Goal: Task Accomplishment & Management: Manage account settings

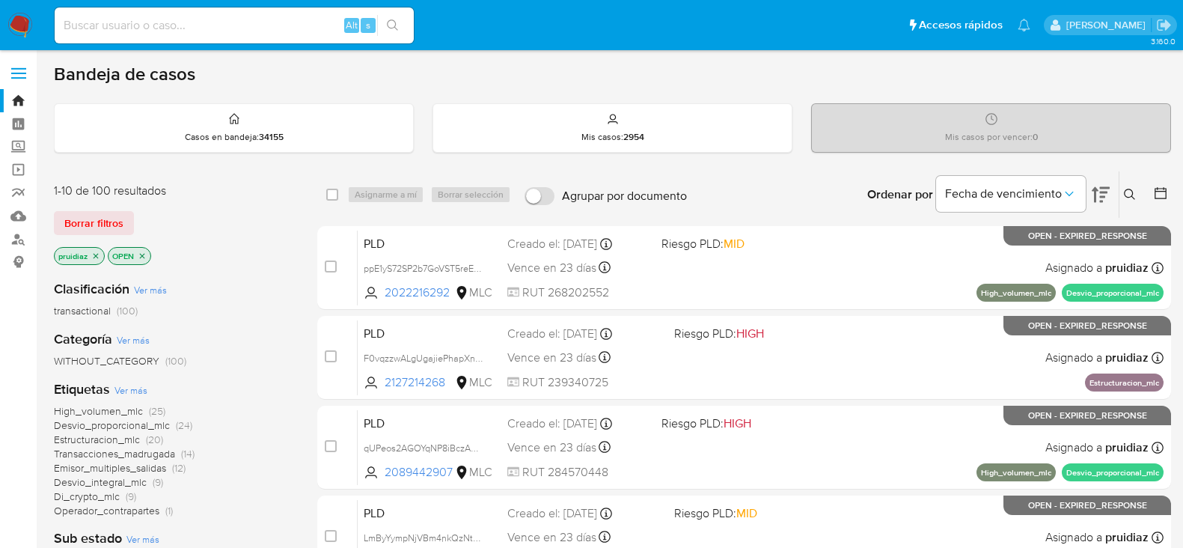
scroll to position [202, 0]
click at [174, 31] on input at bounding box center [234, 25] width 359 height 19
paste input "2199193140"
type input "2199193140"
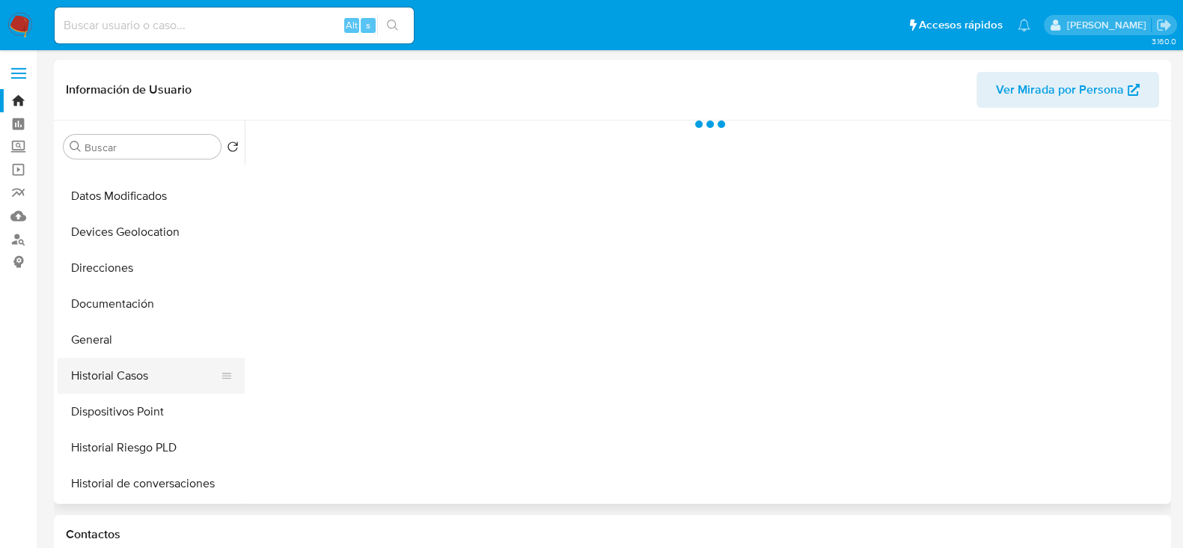
scroll to position [168, 0]
click at [125, 373] on button "Historial Casos" at bounding box center [145, 374] width 175 height 36
select select "10"
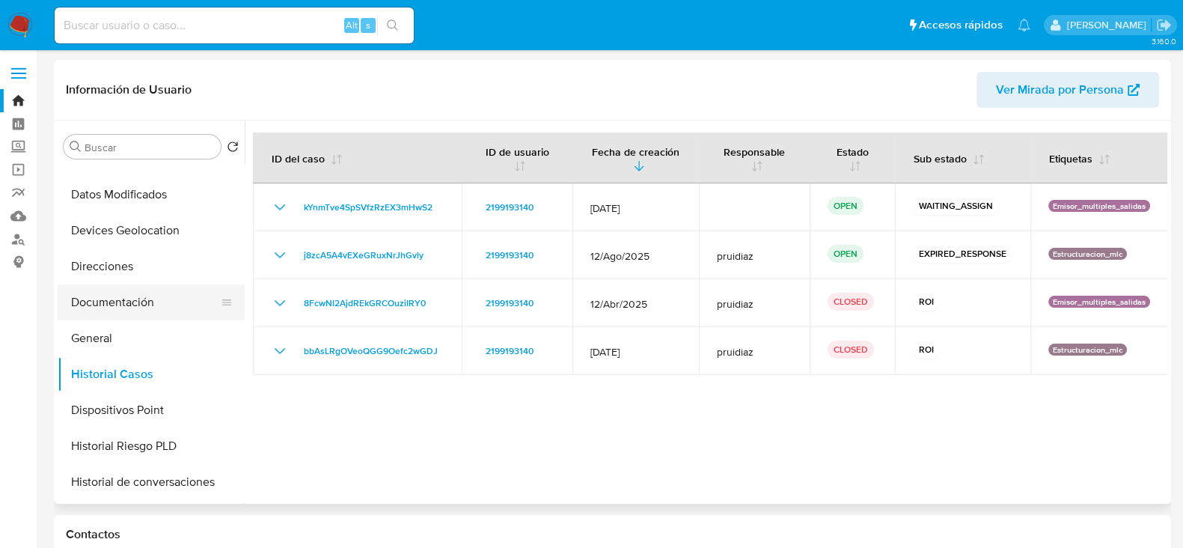
click at [131, 301] on button "Documentación" at bounding box center [145, 302] width 175 height 36
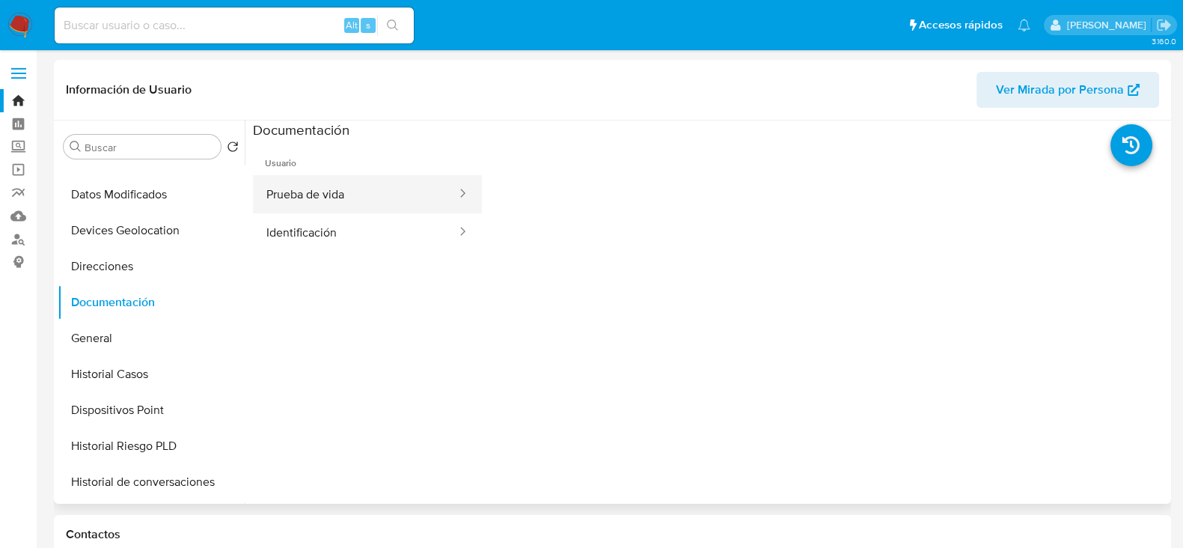
click at [351, 186] on button "Prueba de vida" at bounding box center [355, 194] width 205 height 38
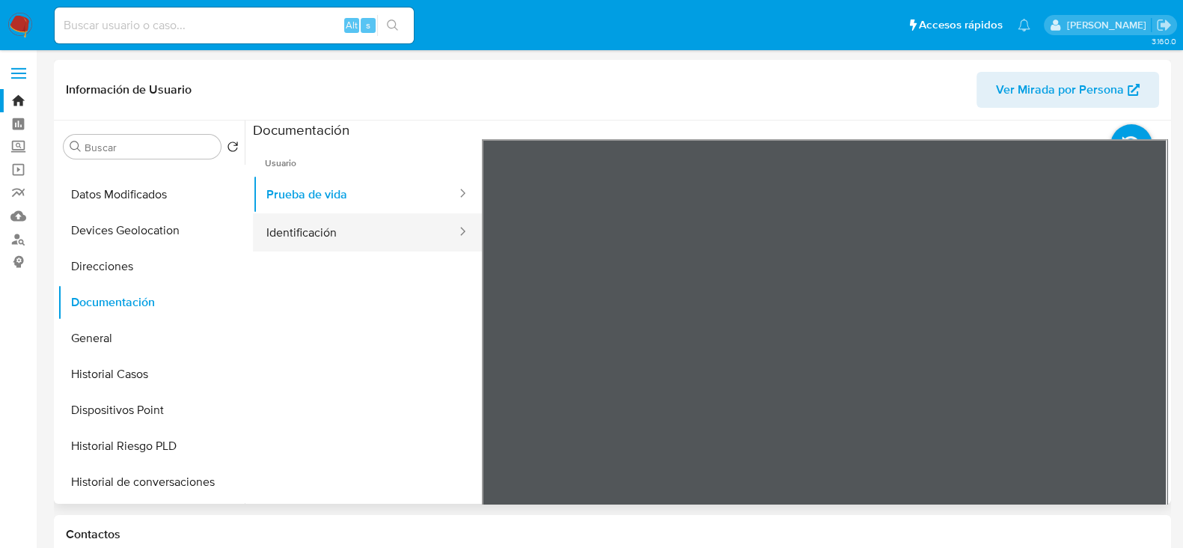
click at [381, 245] on button "Identificación" at bounding box center [355, 232] width 205 height 38
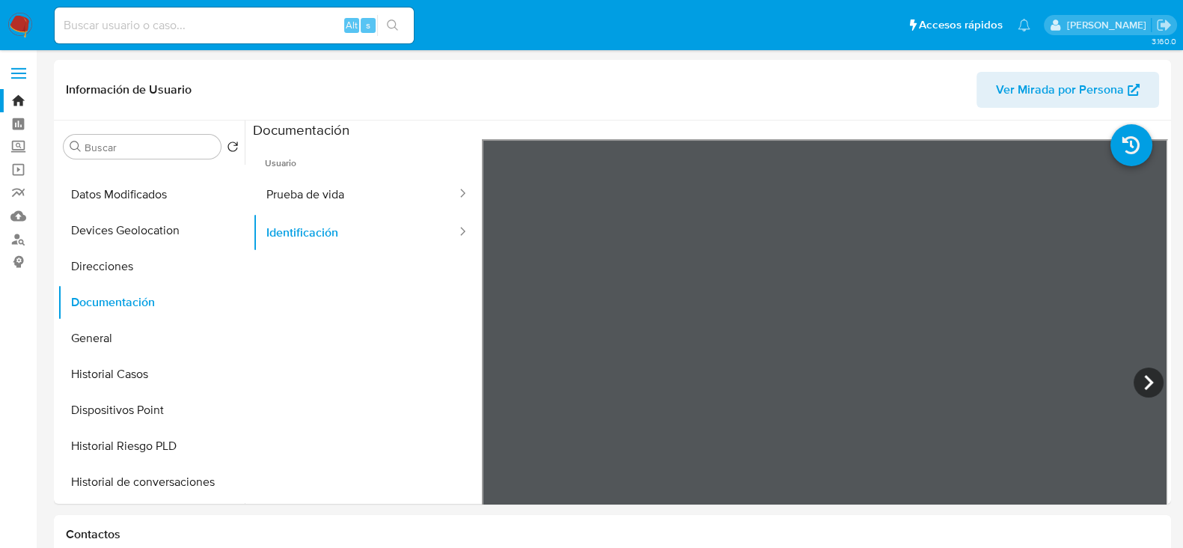
click at [22, 31] on img at bounding box center [19, 25] width 25 height 25
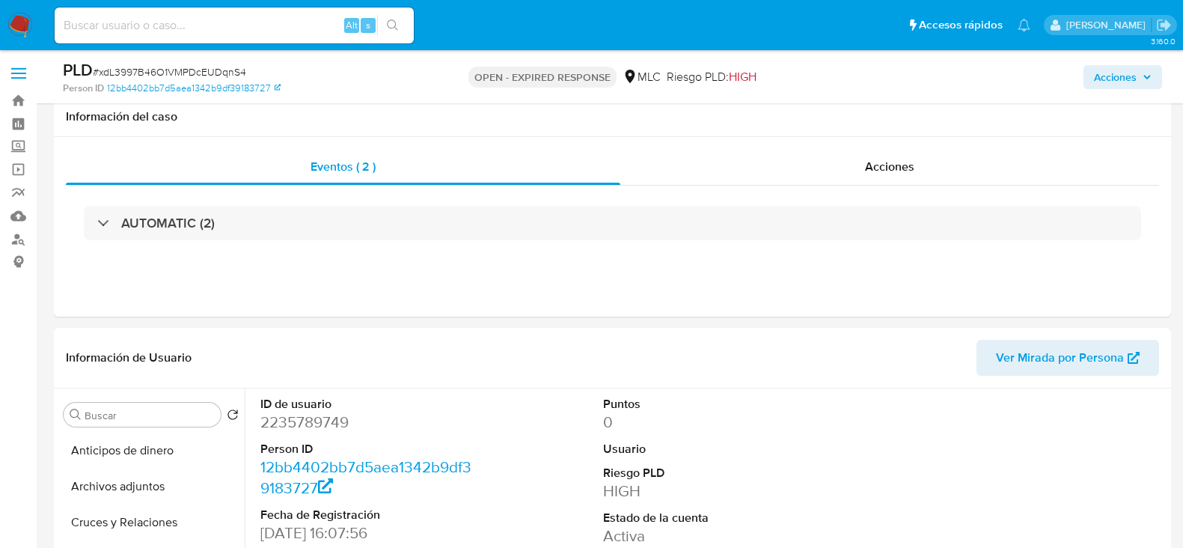
select select "10"
click at [305, 412] on dd "2235789749" at bounding box center [367, 422] width 214 height 21
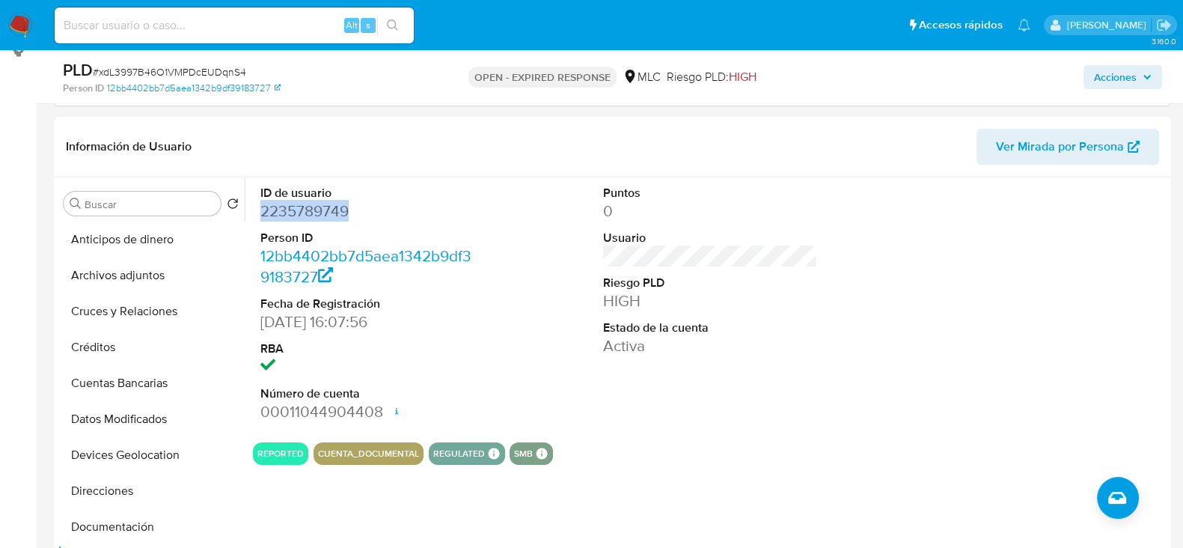
scroll to position [169, 0]
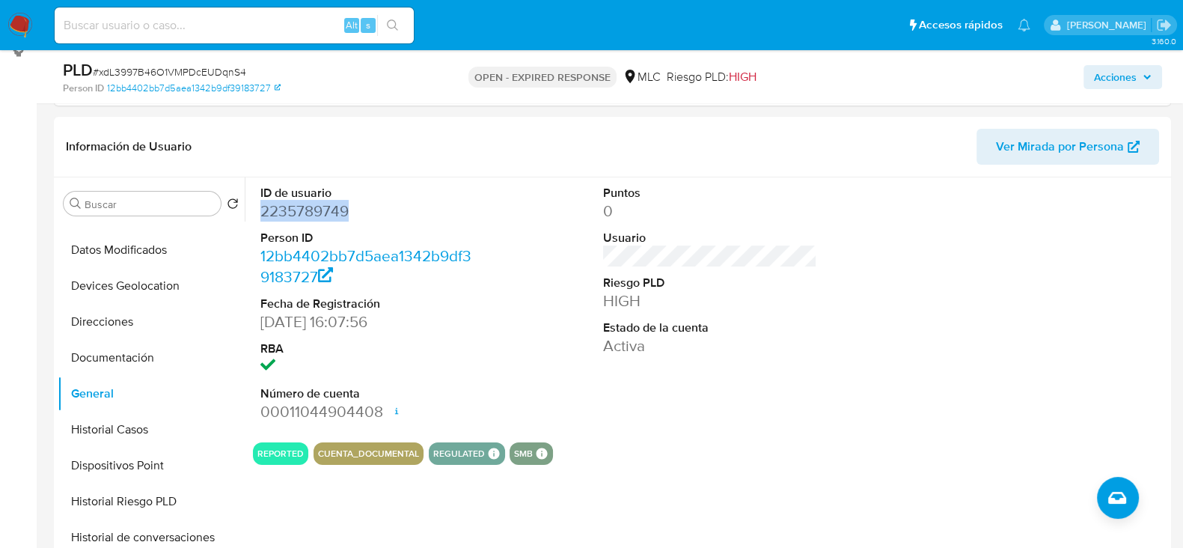
click at [305, 214] on dd "2235789749" at bounding box center [367, 211] width 214 height 21
click at [311, 197] on dt "ID de usuario" at bounding box center [367, 193] width 214 height 16
click at [303, 207] on dd "2235789749" at bounding box center [367, 211] width 214 height 21
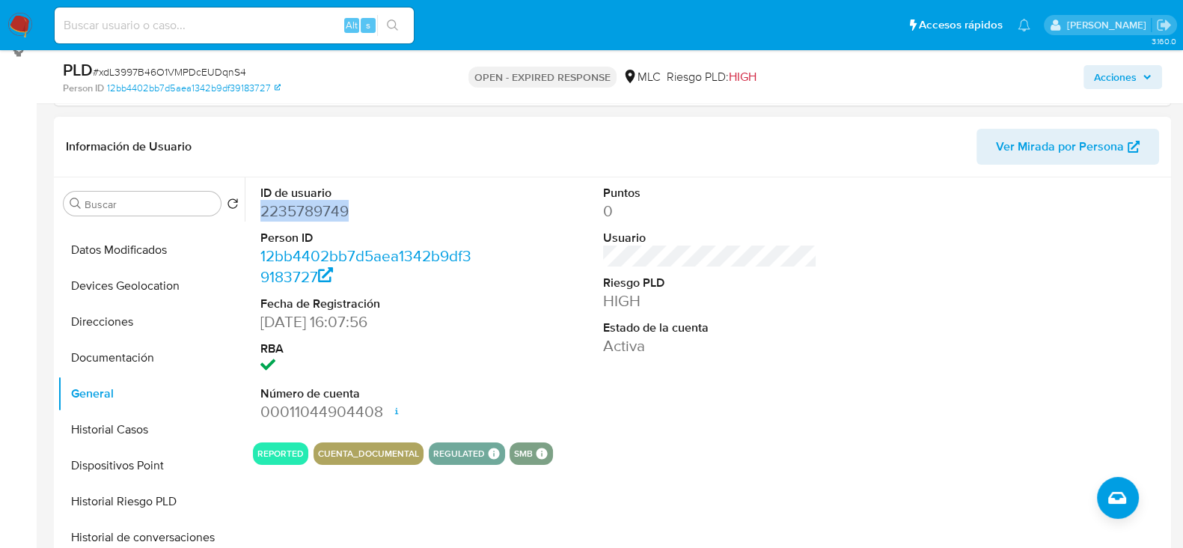
copy dd "2235789749"
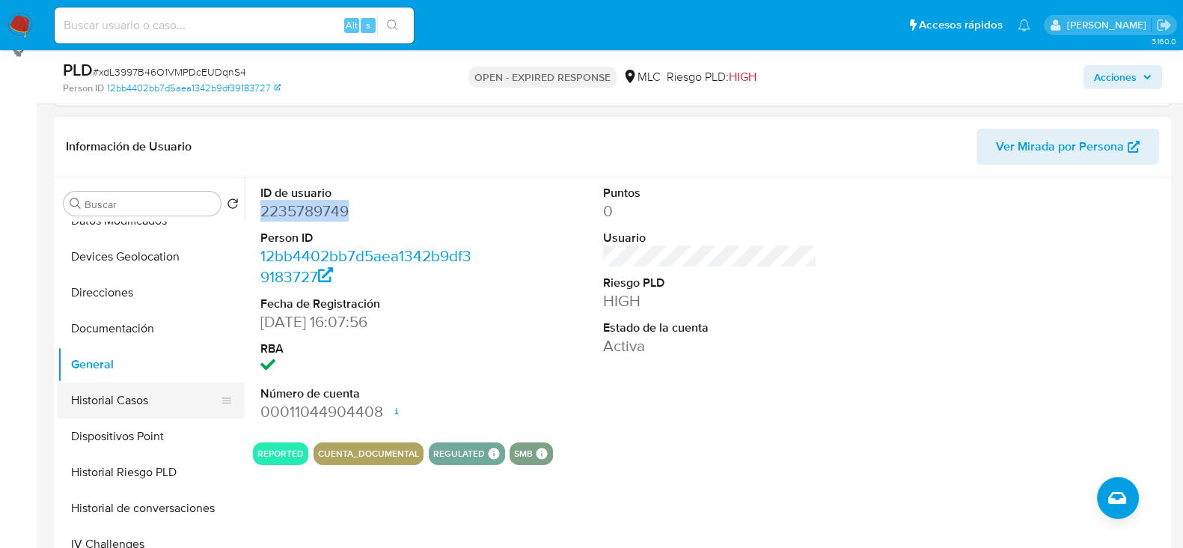
click at [131, 417] on button "Historial Casos" at bounding box center [145, 400] width 175 height 36
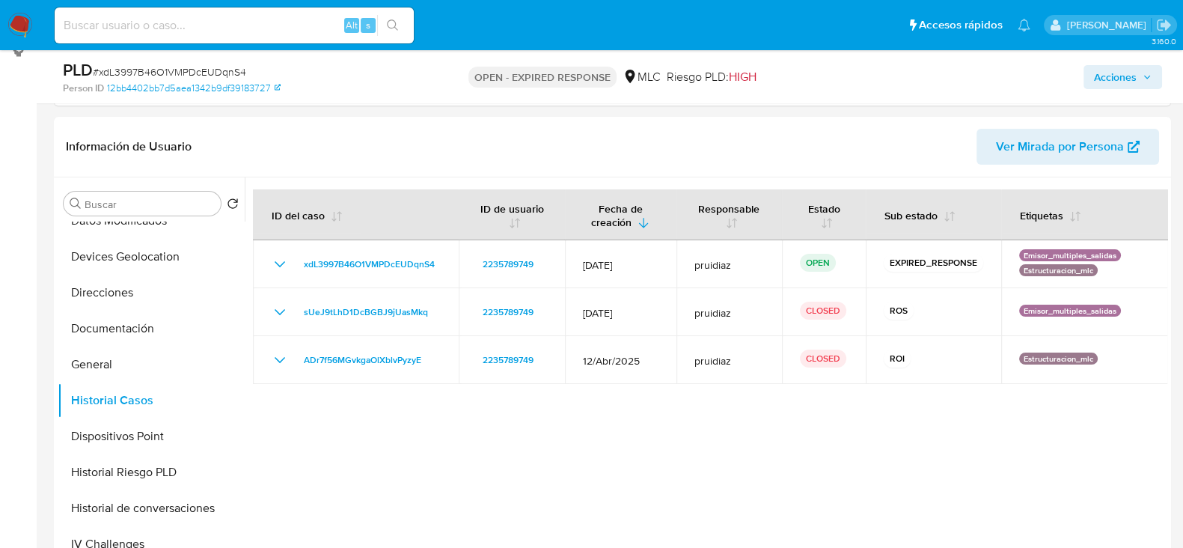
click at [204, 71] on span "# xdL3997B46O1VMPDcEUDqnS4" at bounding box center [169, 71] width 153 height 15
copy span "xdL3997B46O1VMPDcEUDqnS4"
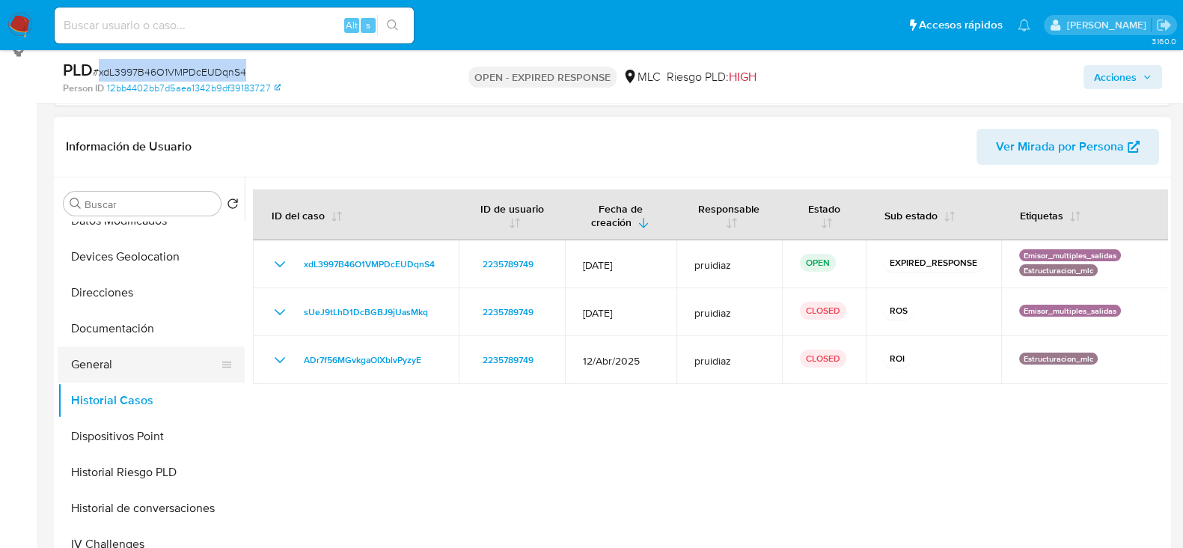
scroll to position [445, 0]
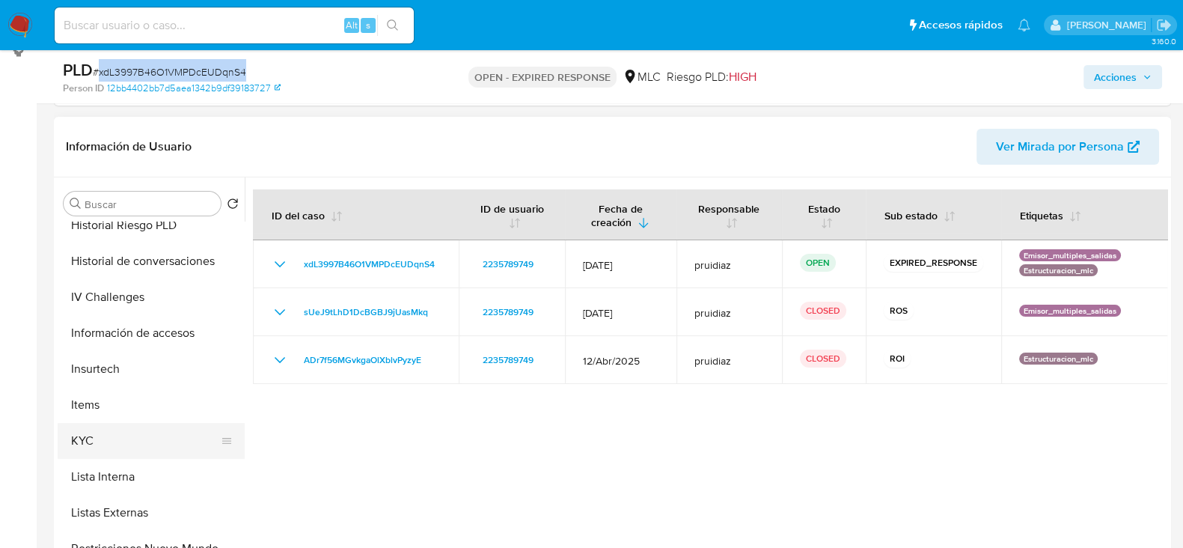
click at [87, 448] on button "KYC" at bounding box center [145, 441] width 175 height 36
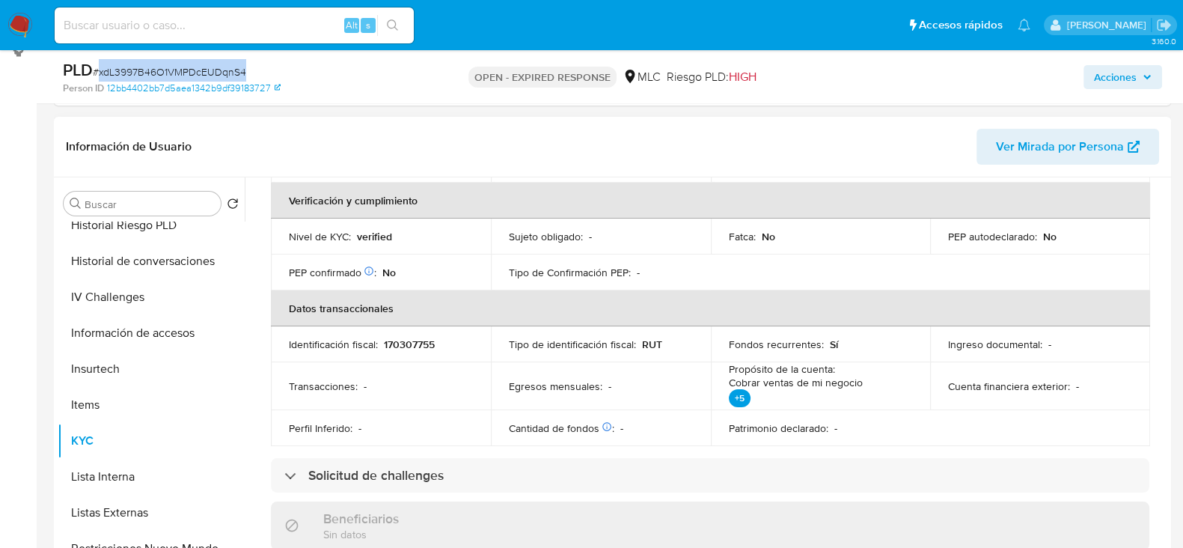
scroll to position [0, 0]
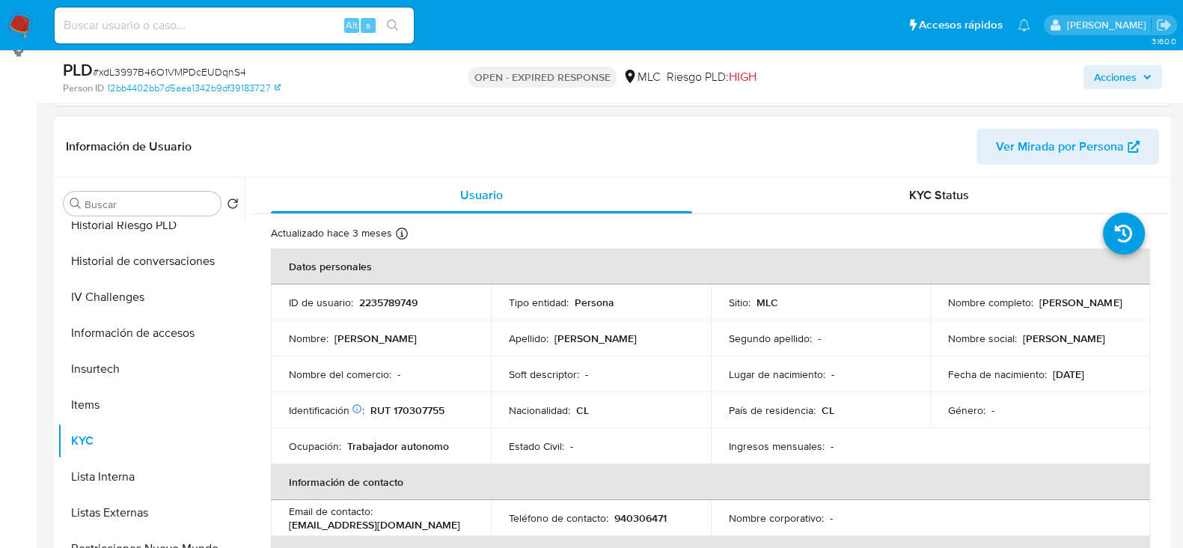
click at [409, 410] on p "RUT 170307755" at bounding box center [407, 409] width 74 height 13
copy p "170307755"
click at [419, 409] on p "RUT 170307755" at bounding box center [407, 409] width 74 height 13
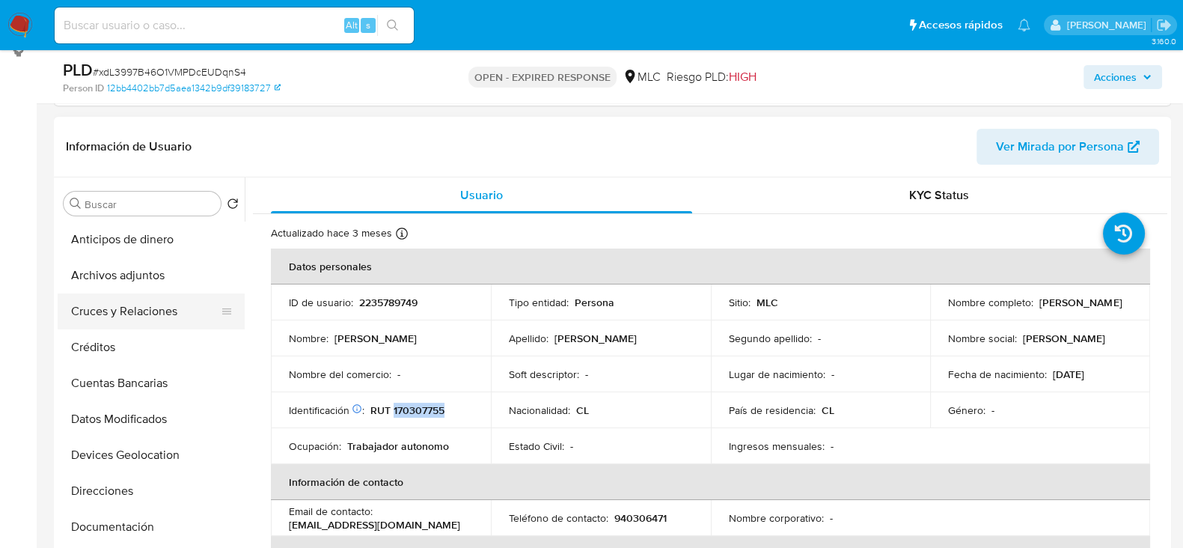
click at [126, 308] on button "Cruces y Relaciones" at bounding box center [145, 311] width 175 height 36
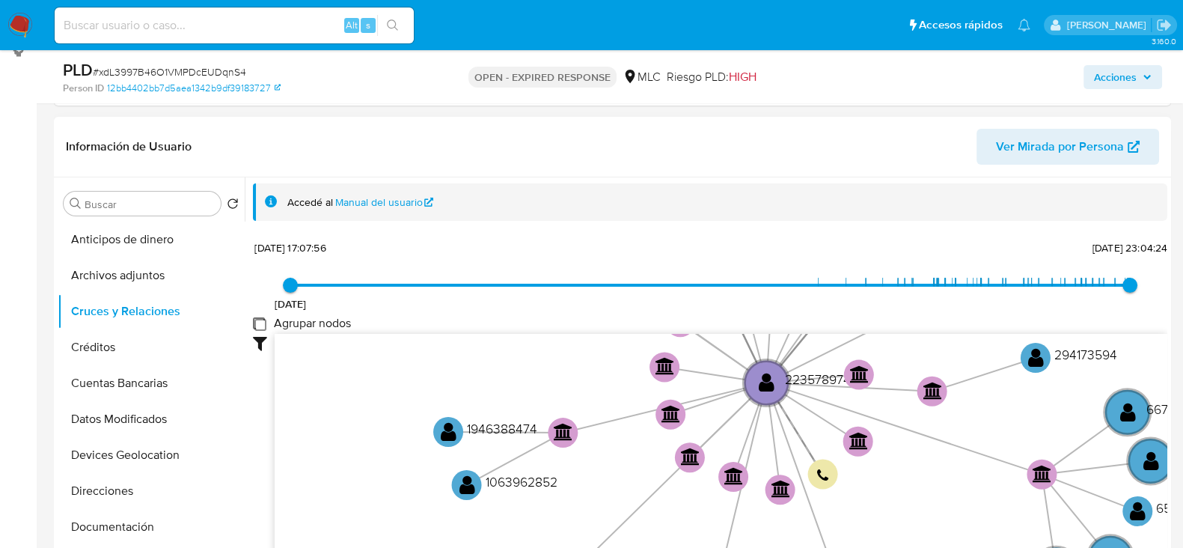
click at [260, 320] on group_nodes "Agrupar nodos" at bounding box center [259, 323] width 12 height 12
checkbox group_nodes "true"
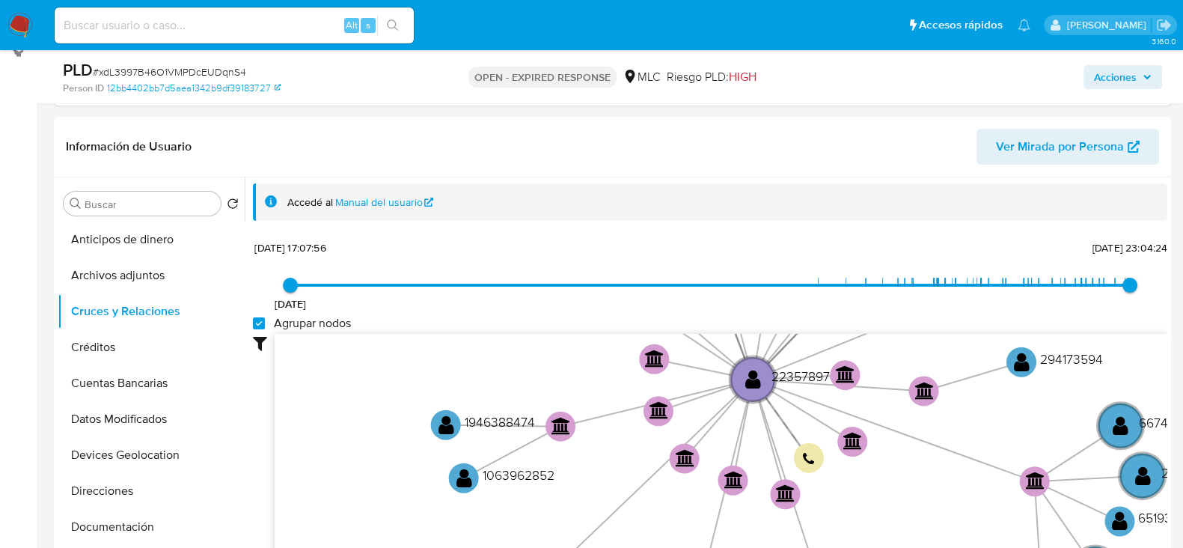
scroll to position [323, 0]
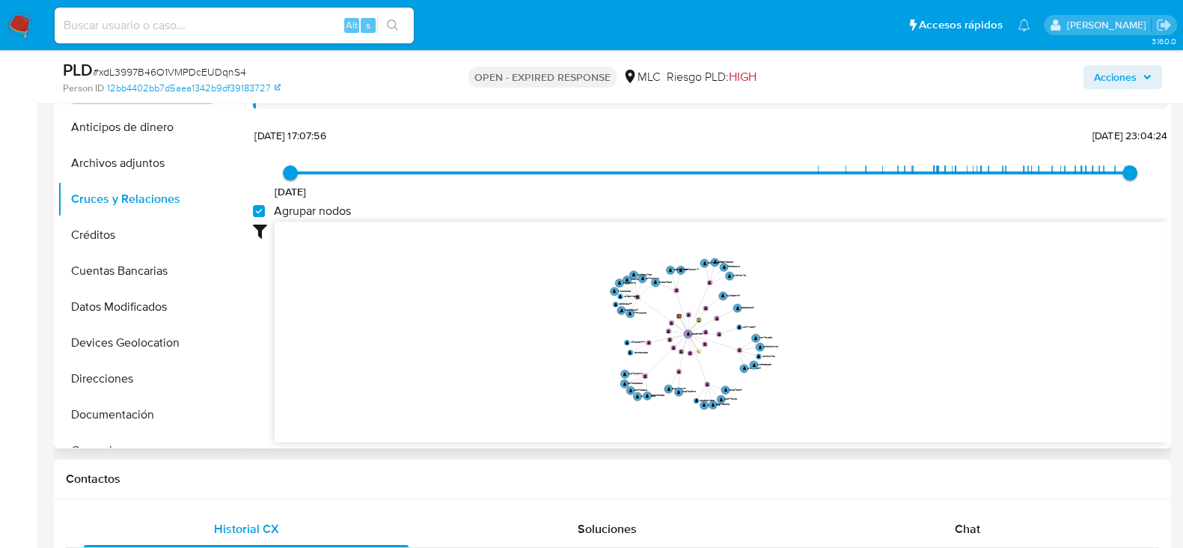
drag, startPoint x: 882, startPoint y: 290, endPoint x: 812, endPoint y: 343, distance: 87.7
click at [812, 343] on icon "device-6799391ce2fcc49aa8297696  user-2235789749  2235789749 person-12bb4402b…" at bounding box center [721, 329] width 893 height 217
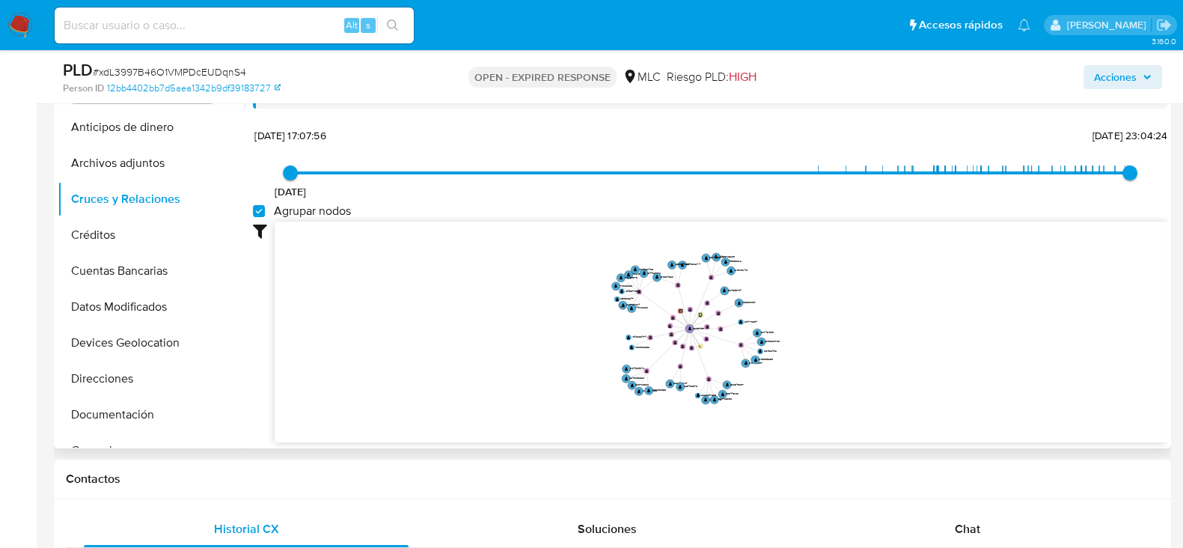
click at [812, 343] on icon "device-6799391ce2fcc49aa8297696  user-2235789749  2235789749 person-12bb4402b…" at bounding box center [721, 329] width 893 height 217
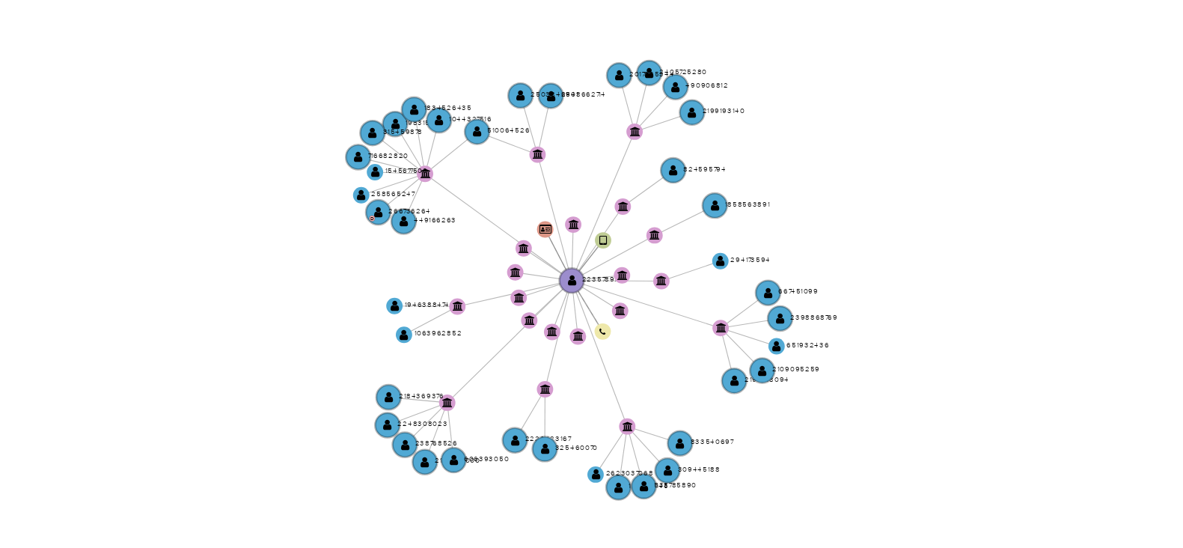
drag, startPoint x: 786, startPoint y: 239, endPoint x: 788, endPoint y: 260, distance: 21.0
click at [788, 260] on icon "device-6799391ce2fcc49aa8297696  user-2235789749  2235789749 person-12bb4402b…" at bounding box center [721, 273] width 893 height 217
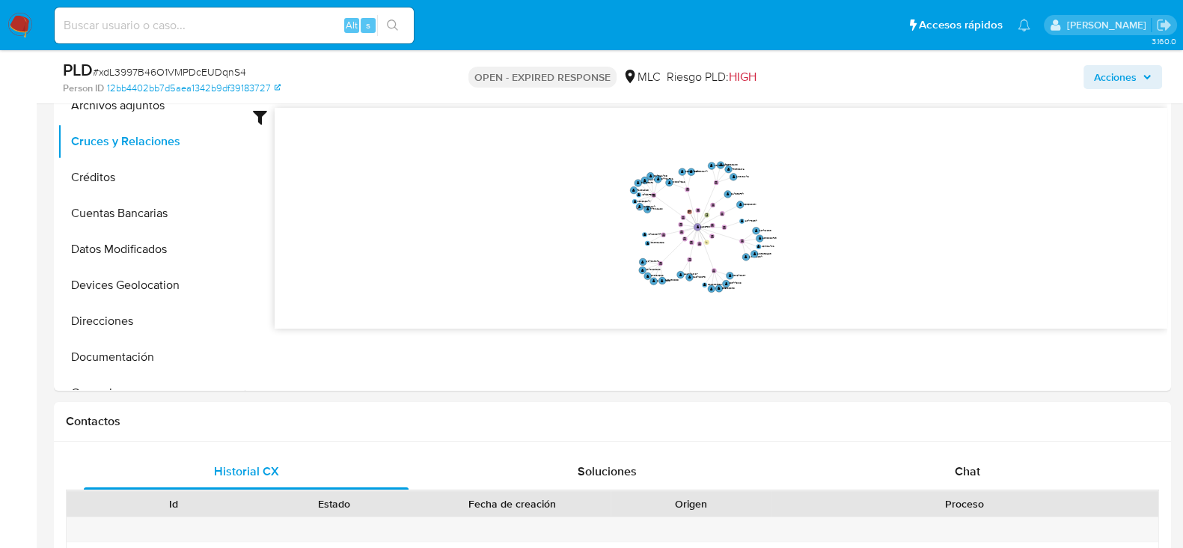
scroll to position [383, 0]
click at [973, 462] on span "Chat" at bounding box center [967, 468] width 25 height 17
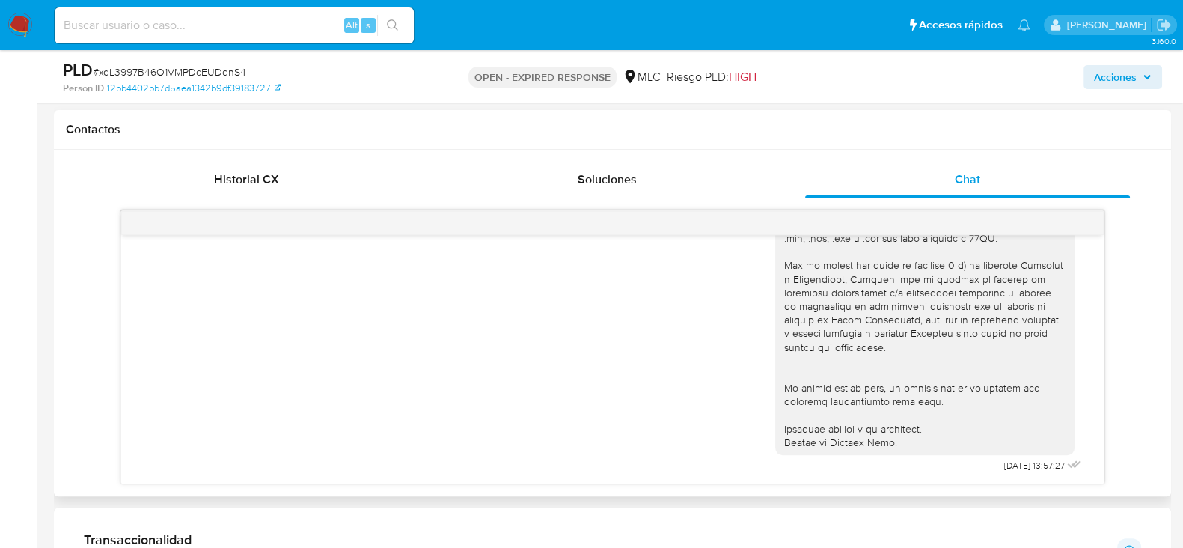
scroll to position [673, 0]
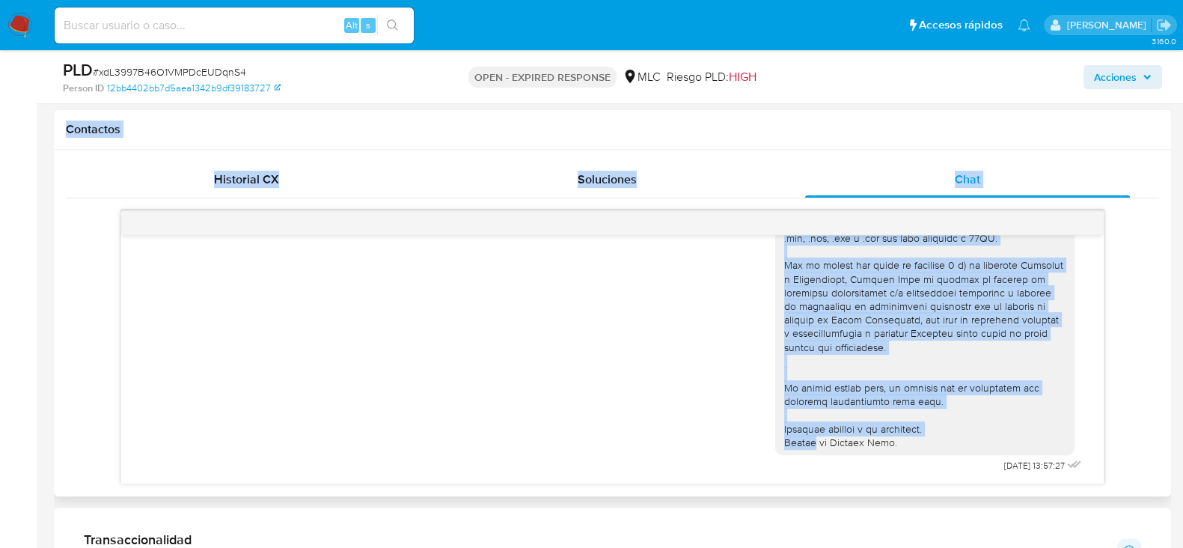
click at [559, 126] on h1 "Contactos" at bounding box center [612, 129] width 1093 height 15
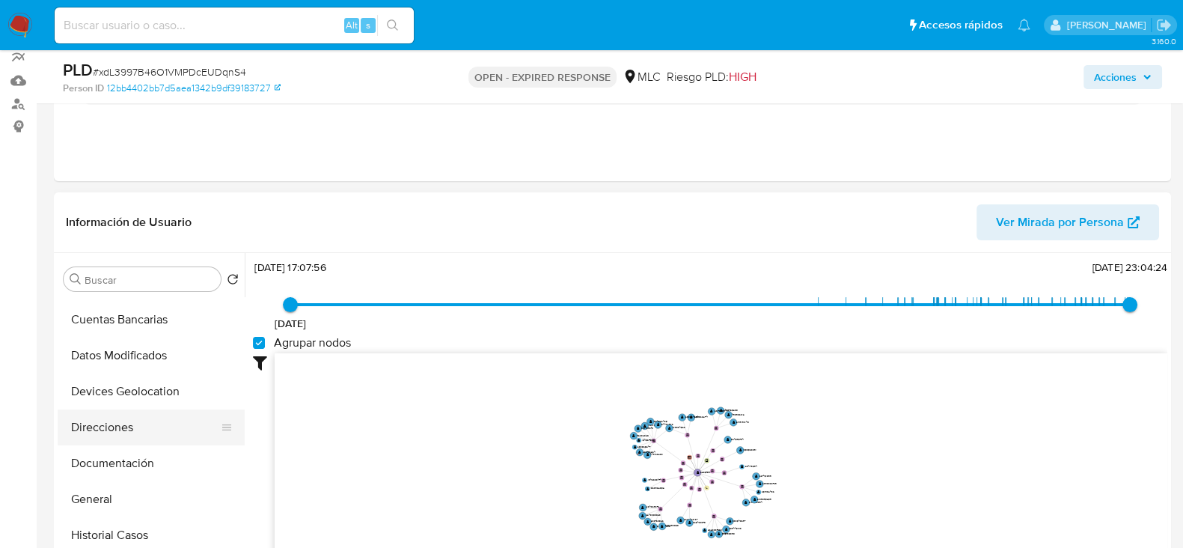
scroll to position [181, 0]
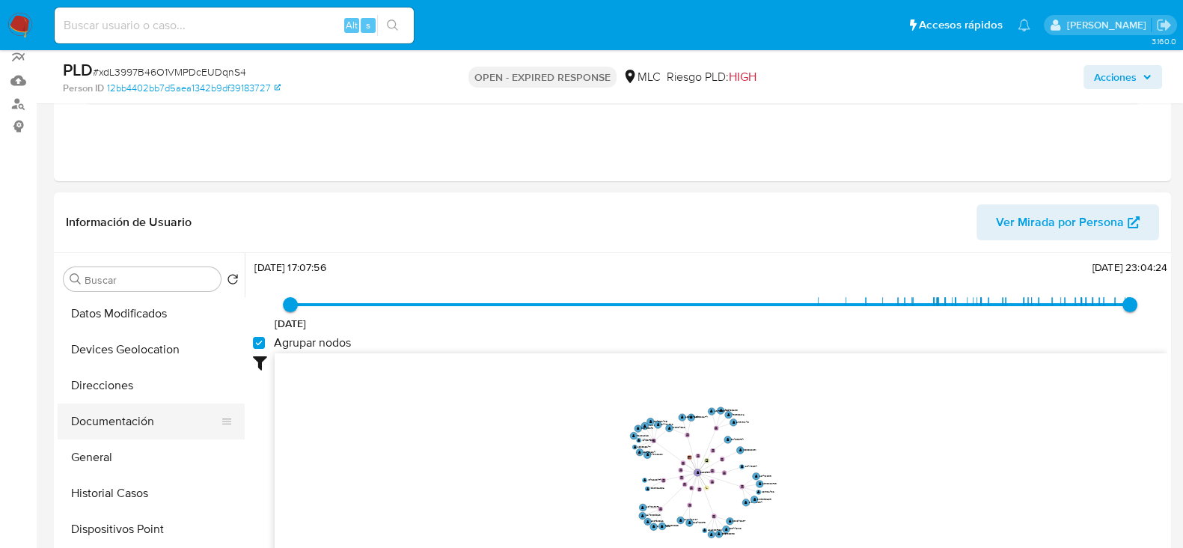
click at [120, 421] on button "Documentación" at bounding box center [145, 421] width 175 height 36
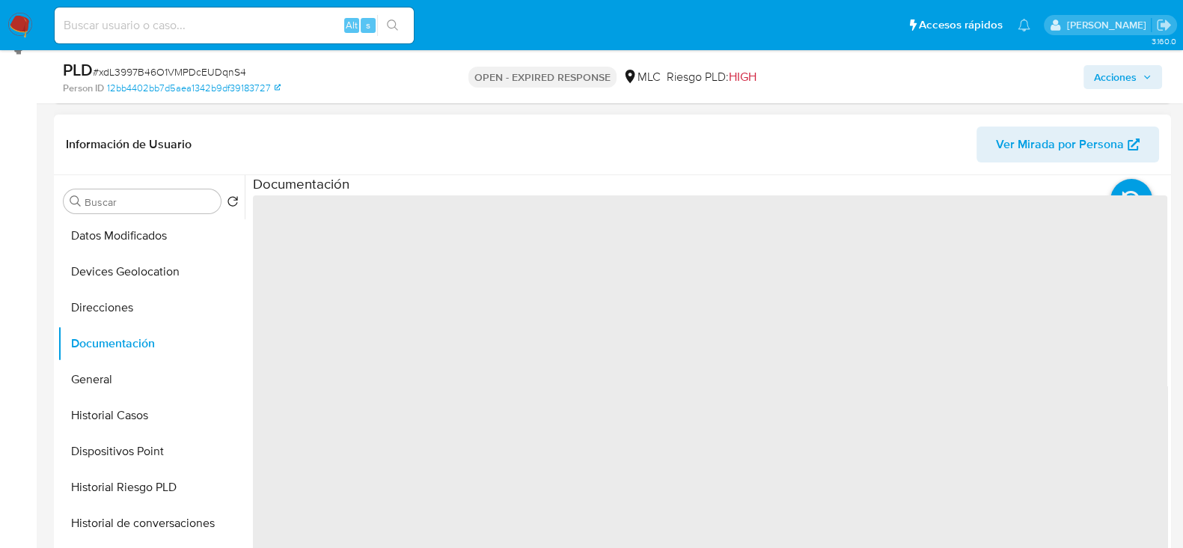
scroll to position [228, 0]
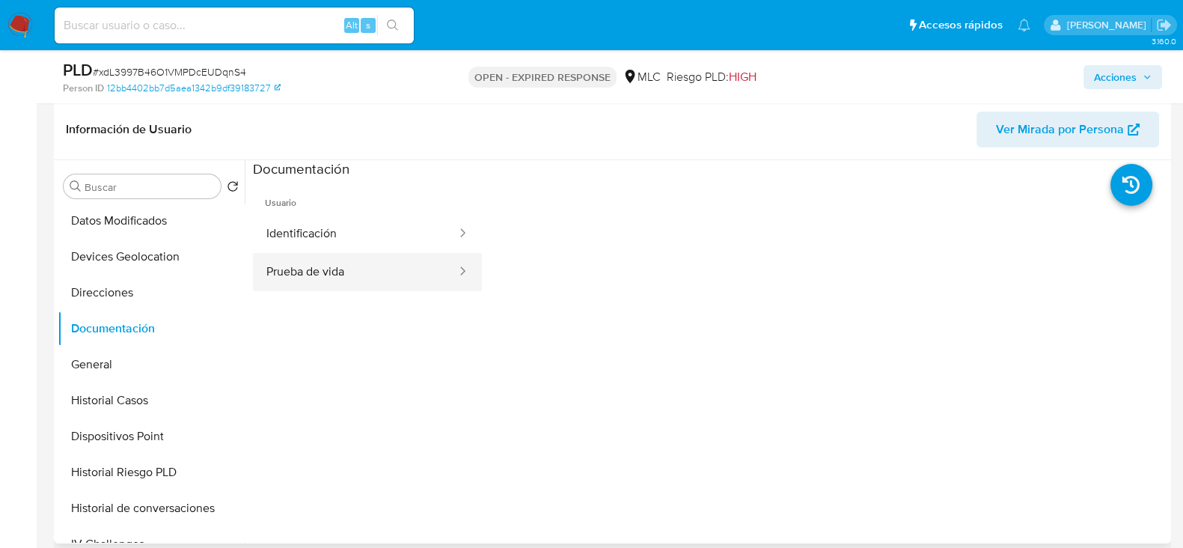
click at [333, 272] on button "Prueba de vida" at bounding box center [355, 272] width 205 height 38
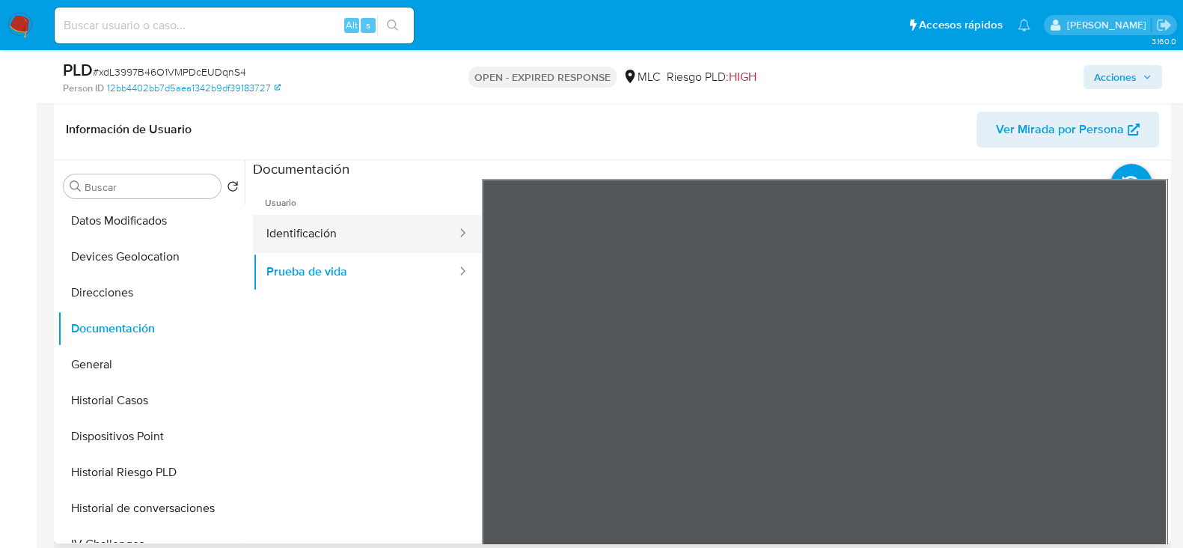
click at [382, 227] on button "Identificación" at bounding box center [355, 234] width 205 height 38
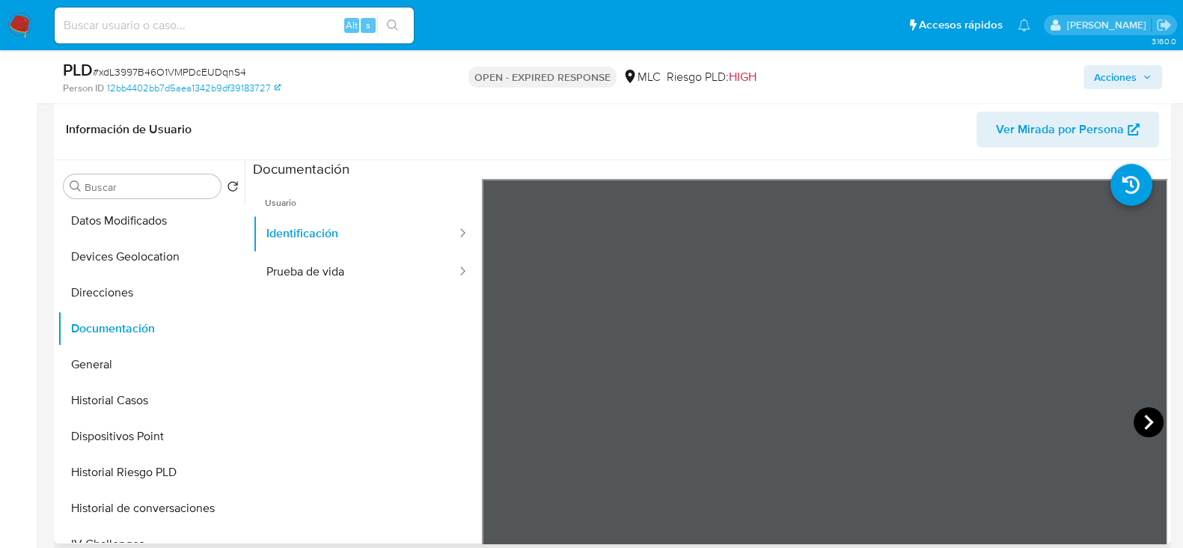
click at [1144, 417] on icon at bounding box center [1148, 422] width 9 height 15
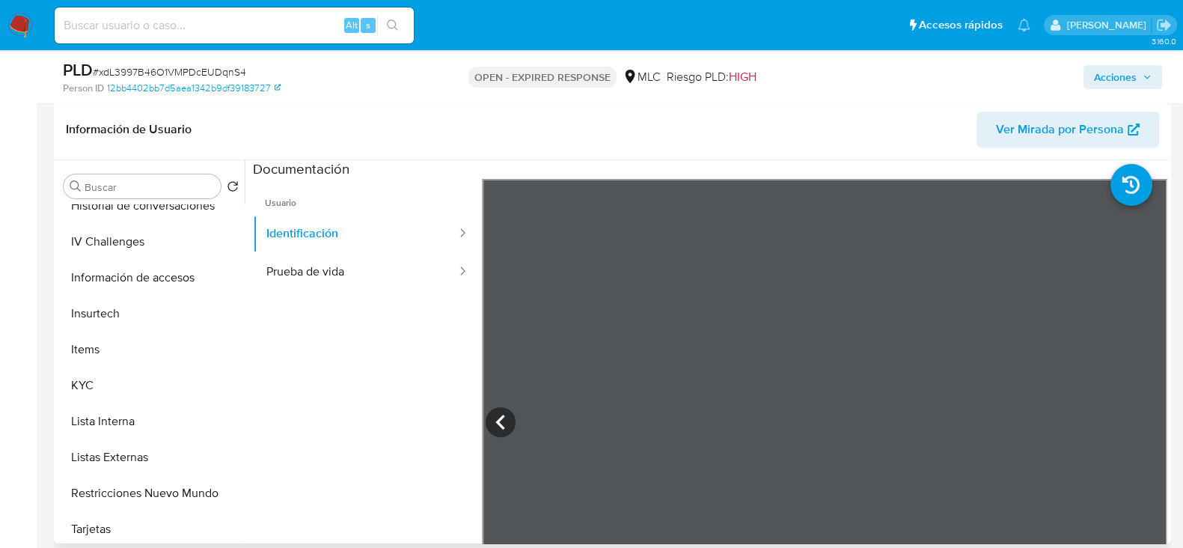
scroll to position [492, 0]
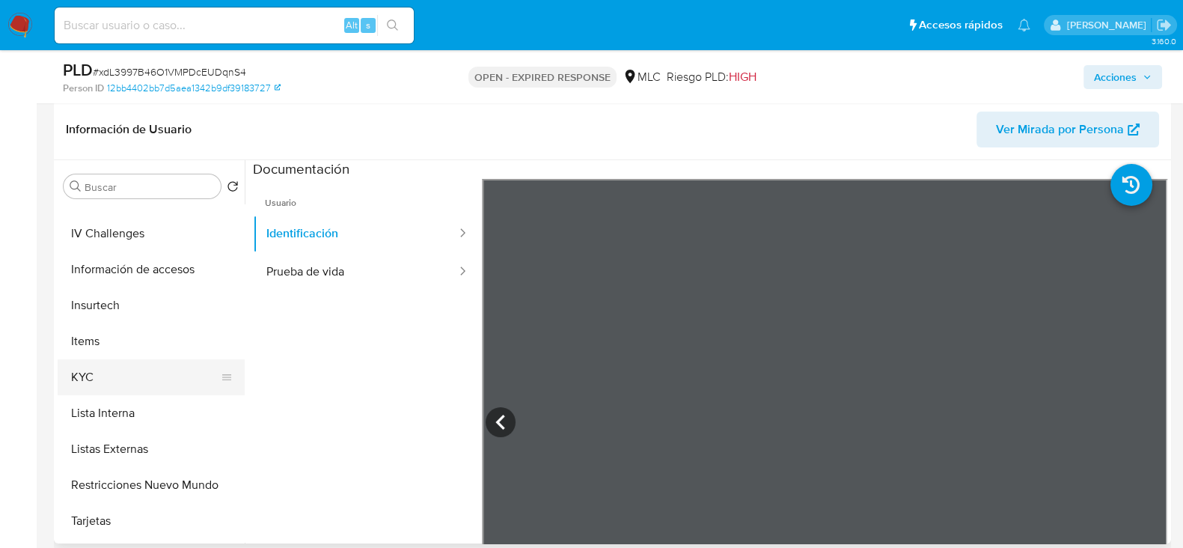
click at [103, 370] on button "KYC" at bounding box center [145, 377] width 175 height 36
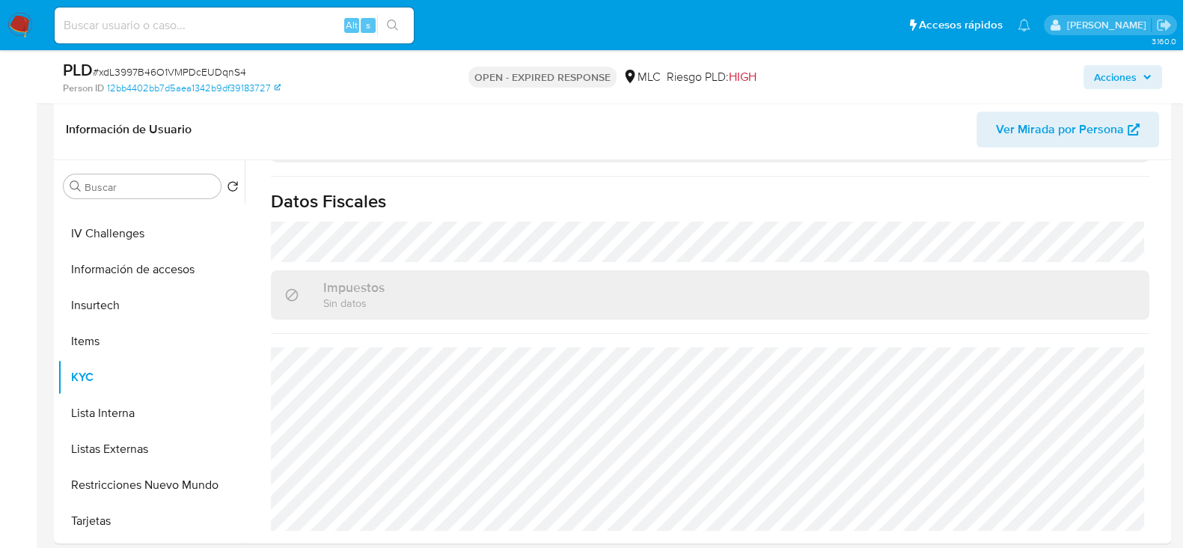
scroll to position [0, 0]
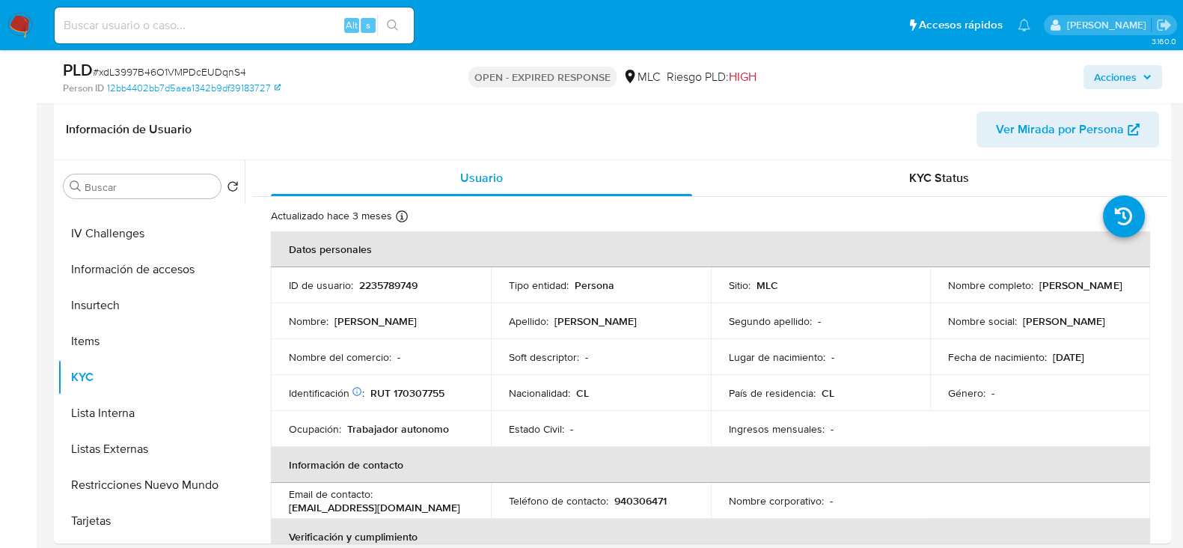
drag, startPoint x: 1116, startPoint y: 294, endPoint x: 936, endPoint y: 294, distance: 180.3
click at [936, 294] on td "Nombre completo : Nicole Katherine Maulén Arzola" at bounding box center [1040, 285] width 220 height 36
copy p "[PERSON_NAME] [PERSON_NAME]"
click at [429, 398] on p "RUT 170307755" at bounding box center [407, 392] width 74 height 13
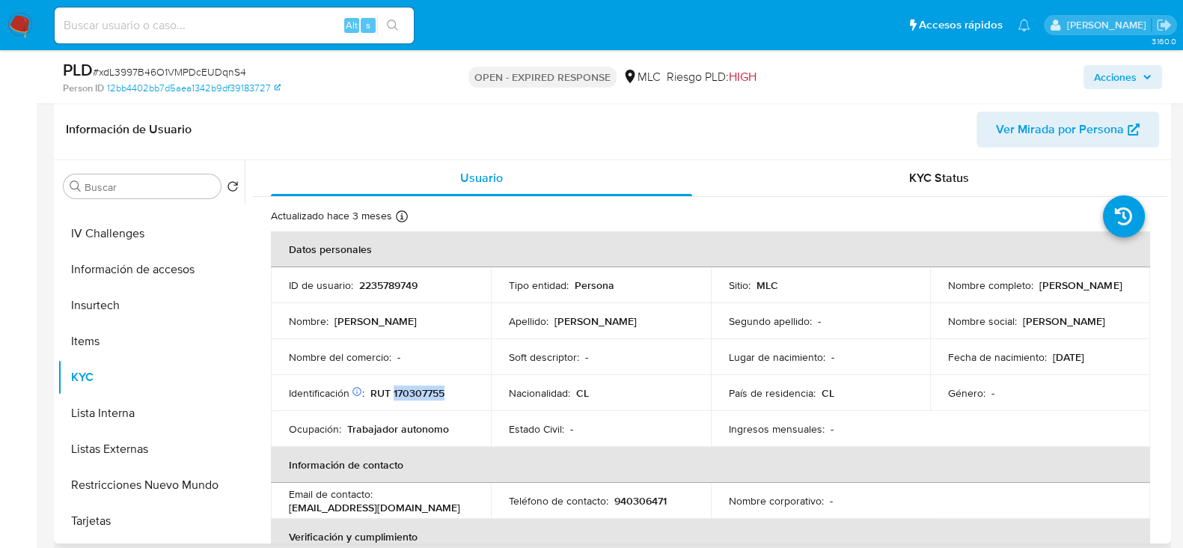
copy p "170307755"
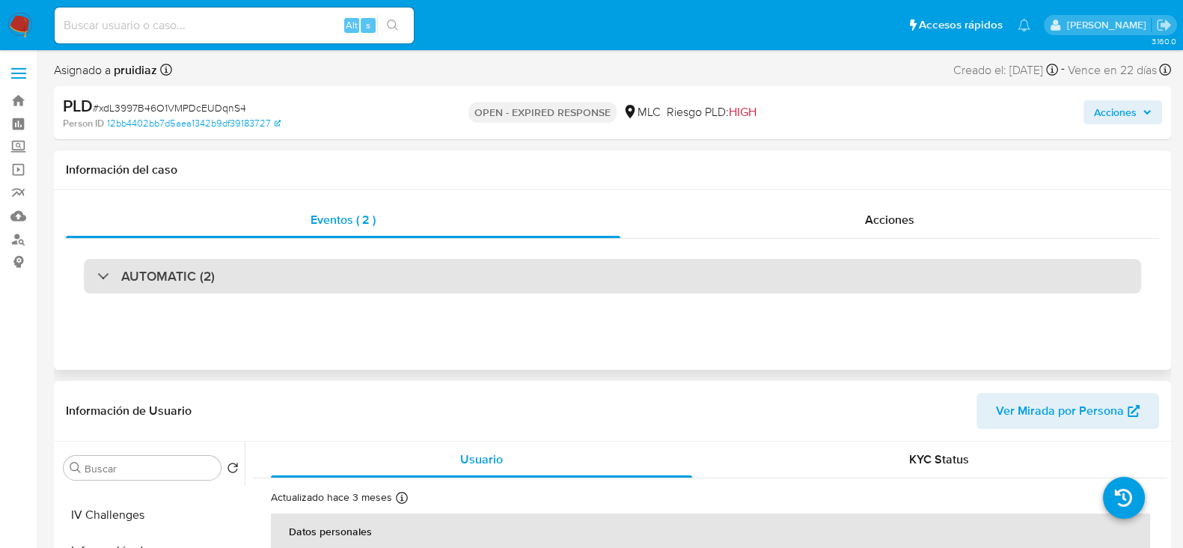
click at [192, 282] on h3 "AUTOMATIC (2)" at bounding box center [168, 276] width 94 height 16
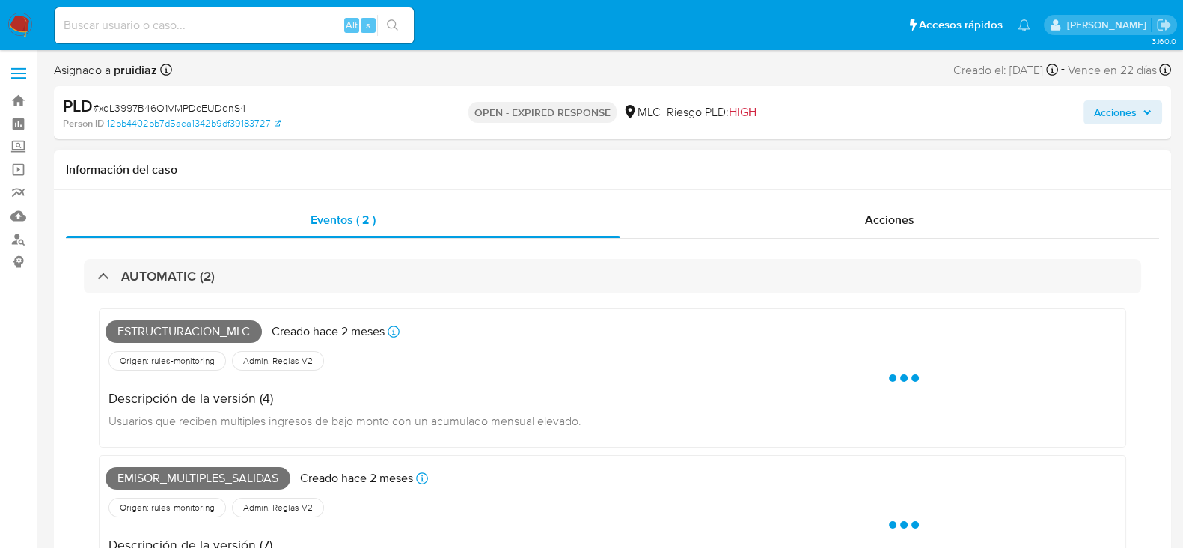
click at [138, 331] on span "Estructuracion_mlc" at bounding box center [183, 331] width 156 height 22
copy span "Estructuracion_mlc"
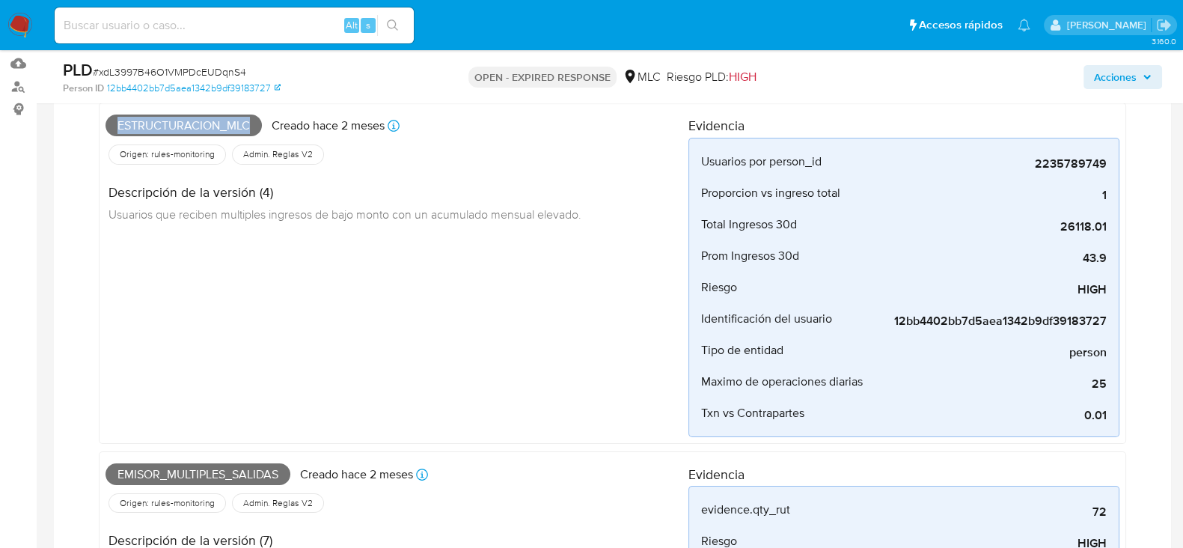
scroll to position [156, 0]
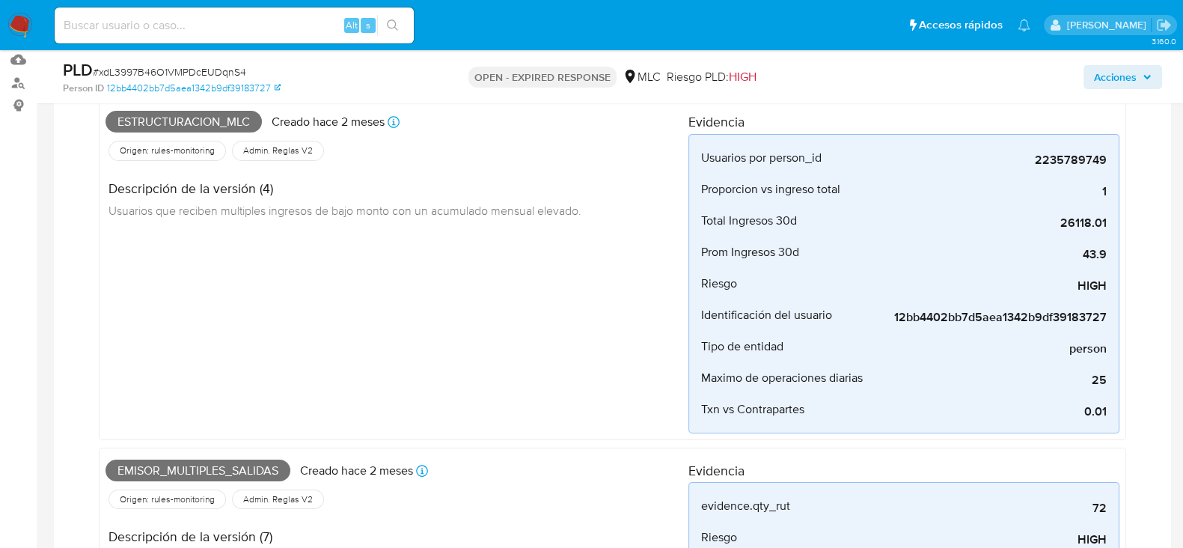
click at [180, 468] on span "Emisor_multiples_salidas" at bounding box center [197, 470] width 185 height 22
copy span "Emisor_multiples_salidas"
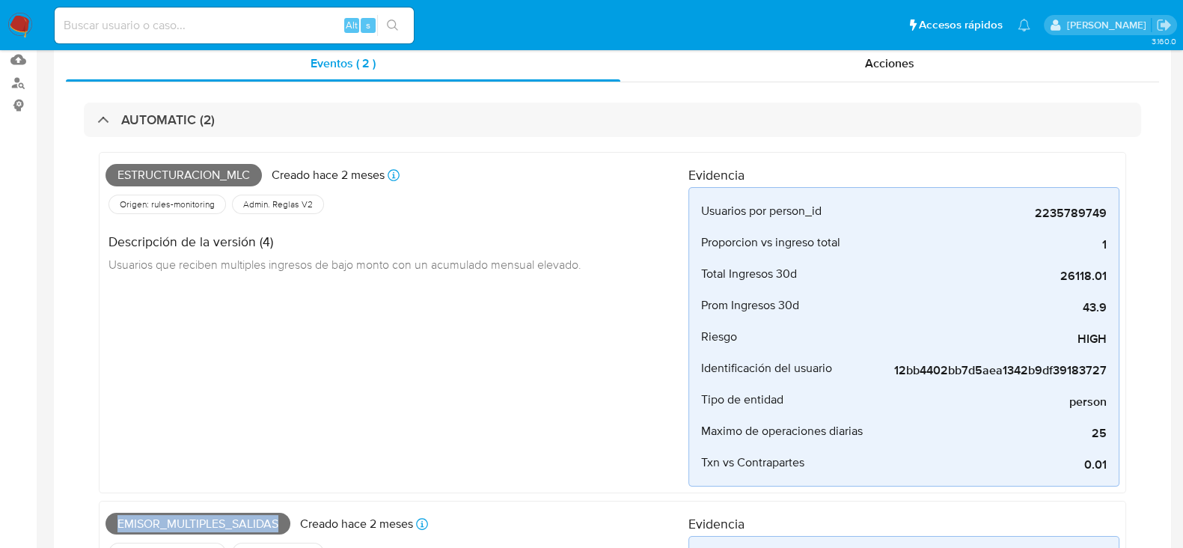
scroll to position [0, 0]
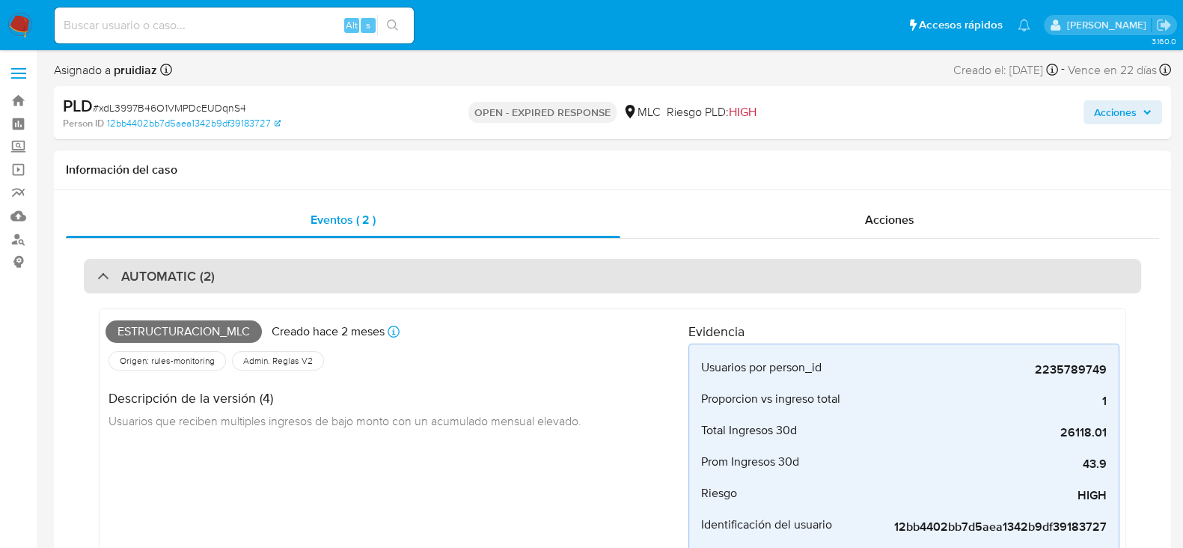
click at [210, 270] on h3 "AUTOMATIC (2)" at bounding box center [168, 276] width 94 height 16
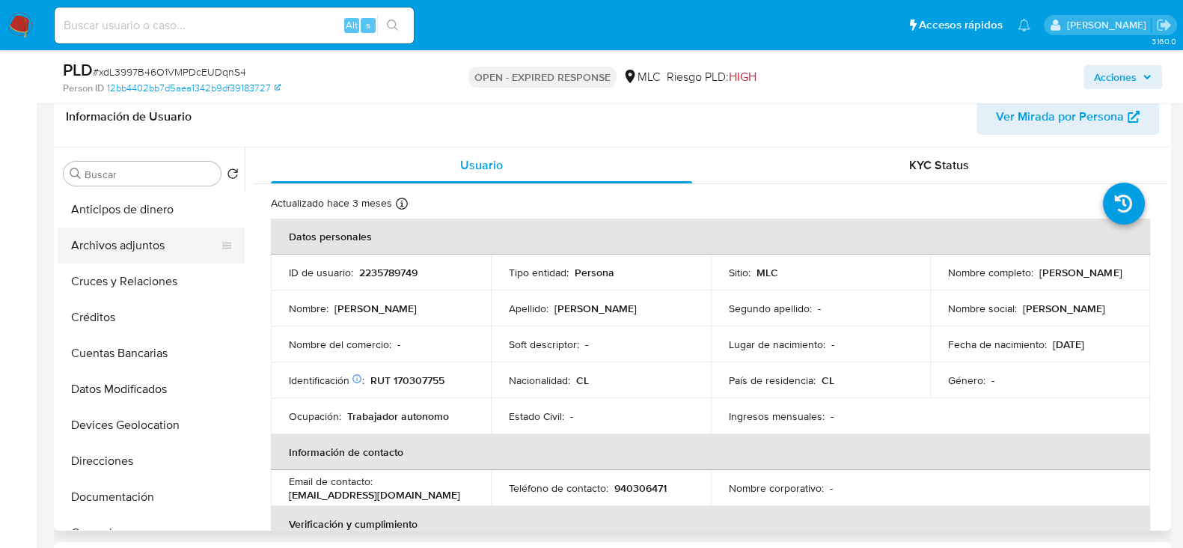
click at [143, 238] on button "Archivos adjuntos" at bounding box center [145, 245] width 175 height 36
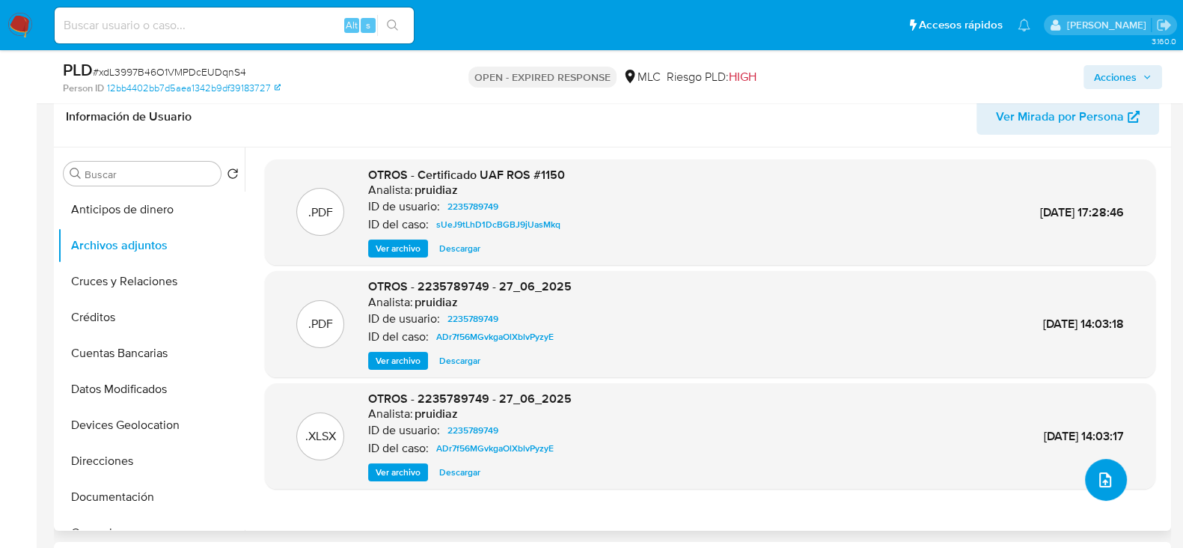
click at [1101, 480] on icon "upload-file" at bounding box center [1105, 480] width 18 height 18
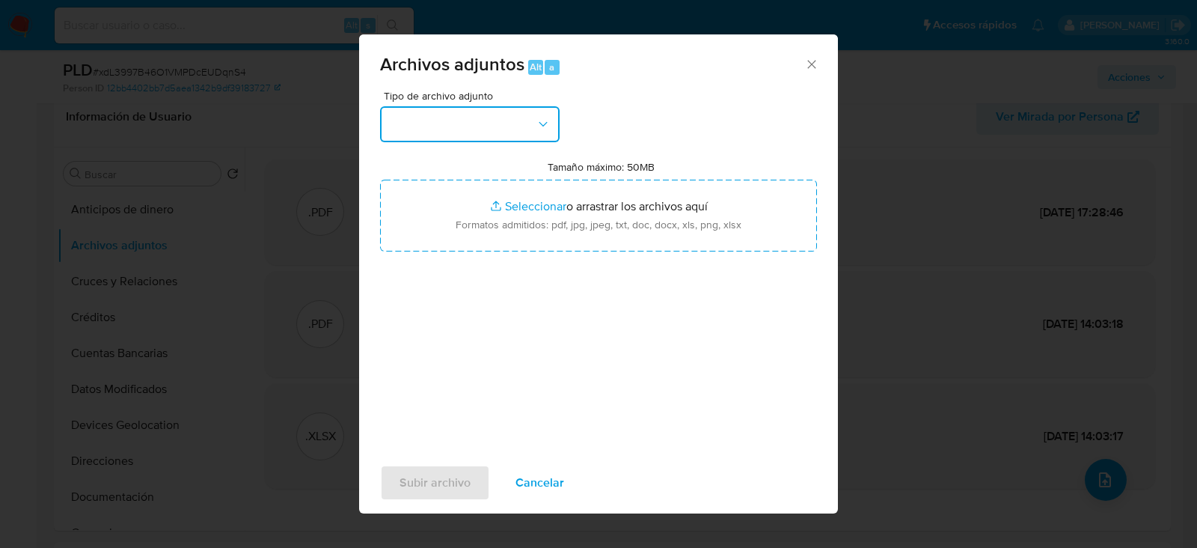
click at [511, 138] on button "button" at bounding box center [470, 124] width 180 height 36
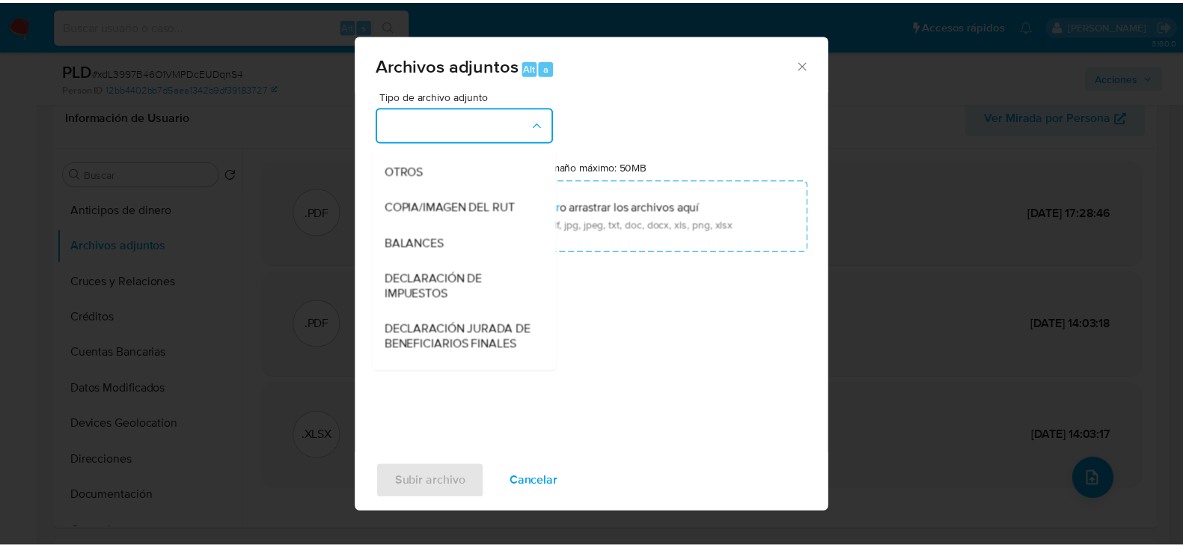
scroll to position [180, 0]
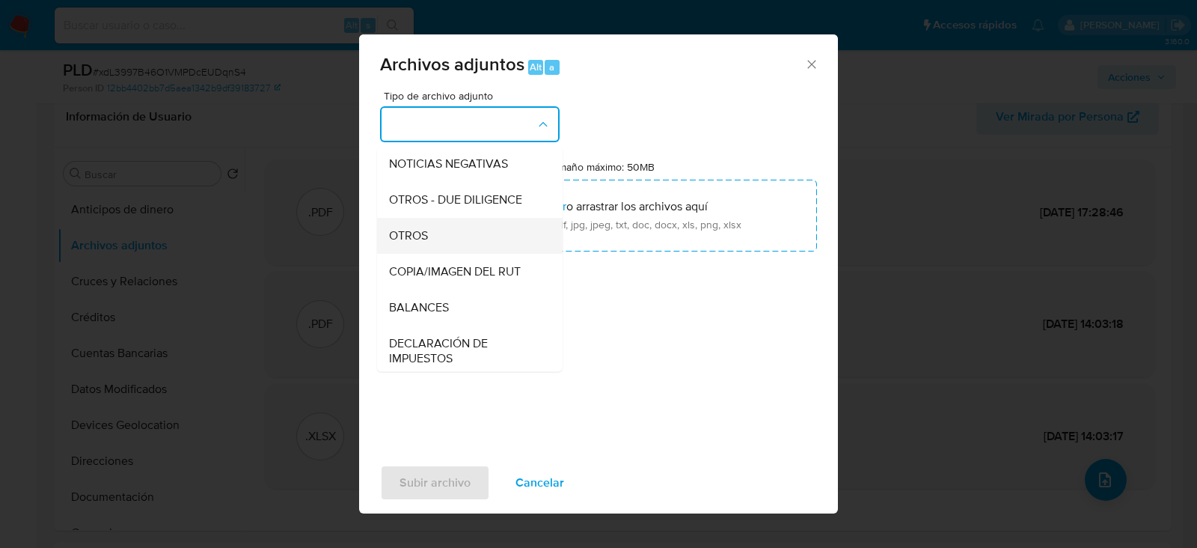
click at [421, 242] on span "OTROS" at bounding box center [408, 235] width 39 height 15
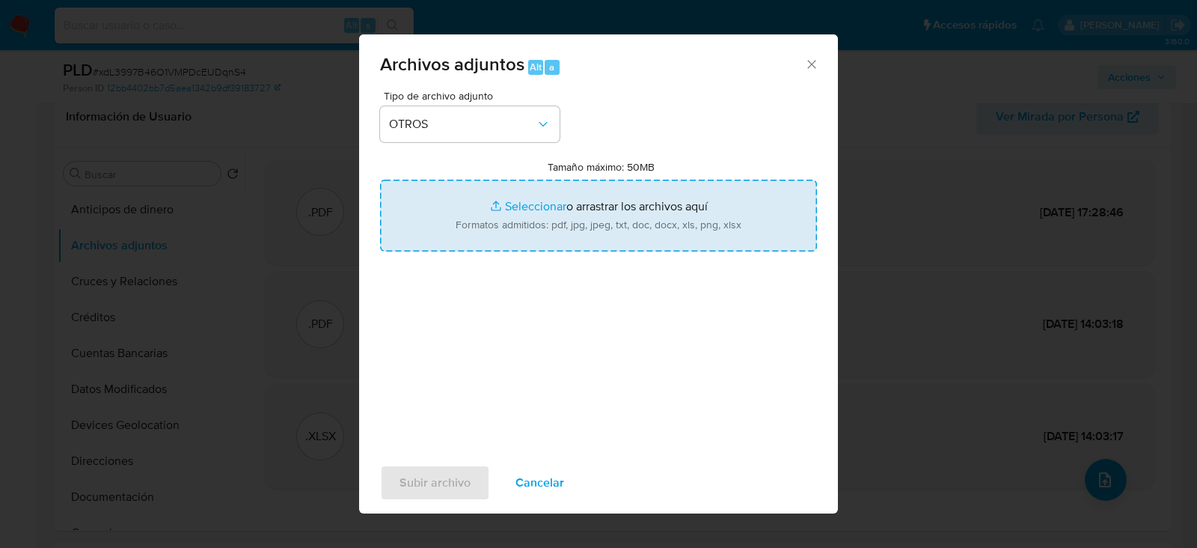
click at [561, 230] on input "Tamaño máximo: 50MB Seleccionar archivos" at bounding box center [598, 216] width 437 height 72
type input "C:\fakepath\2235789749 - 18_09_2025.xlsx"
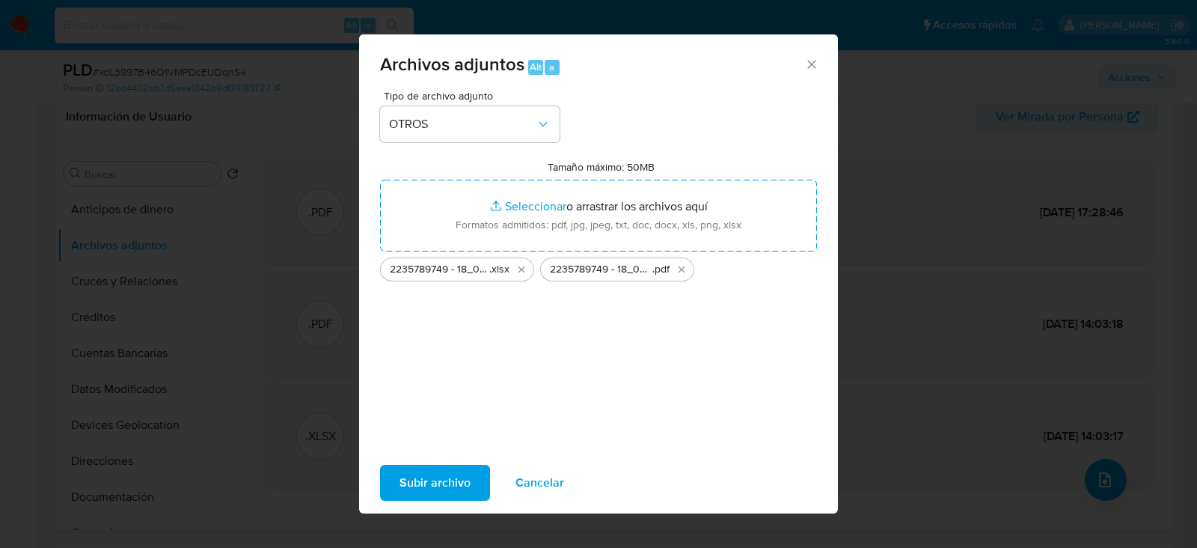
click at [413, 477] on span "Subir archivo" at bounding box center [435, 482] width 71 height 33
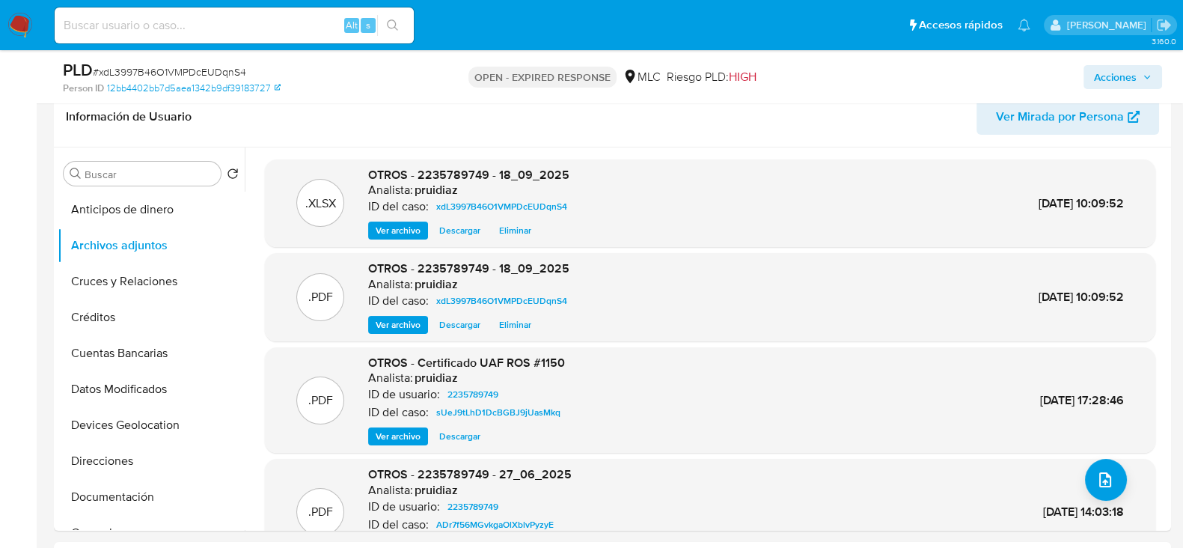
click at [189, 72] on span "# xdL3997B46O1VMPDcEUDqnS4" at bounding box center [169, 71] width 153 height 15
copy span "xdL3997B46O1VMPDcEUDqnS4"
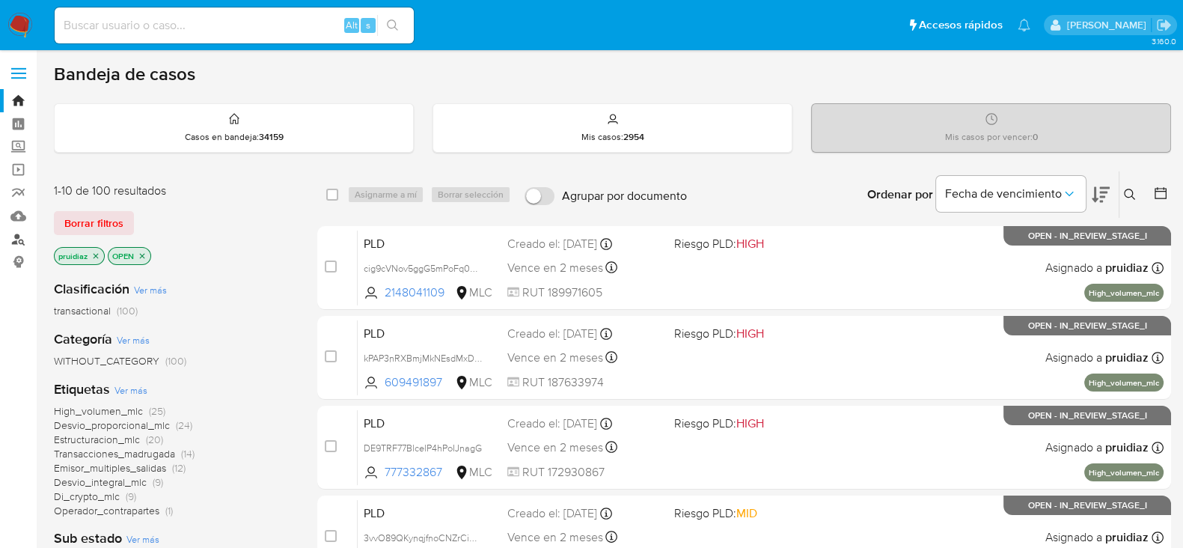
click at [16, 233] on link "Buscador de personas" at bounding box center [89, 238] width 178 height 23
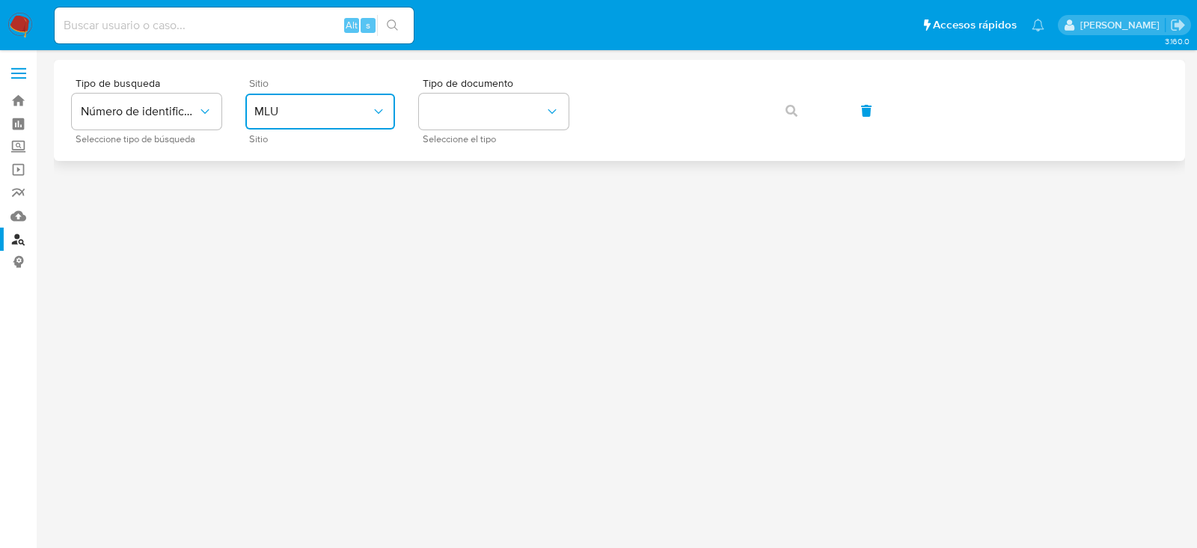
click at [373, 118] on icon "site_id" at bounding box center [378, 111] width 15 height 15
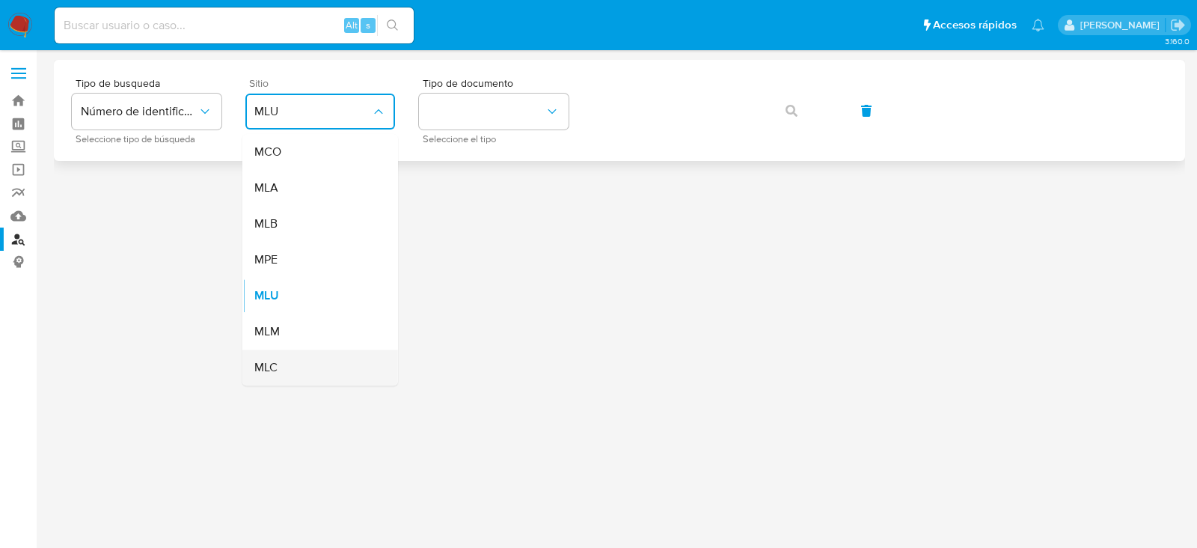
click at [277, 370] on span "MLC" at bounding box center [265, 367] width 23 height 15
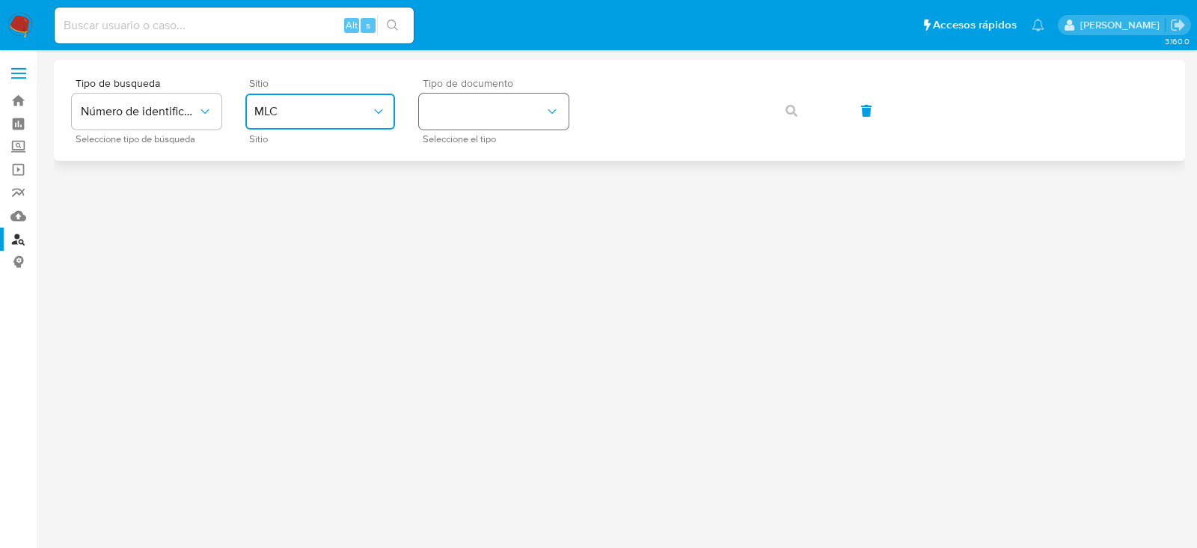
click at [489, 121] on button "identificationType" at bounding box center [494, 112] width 150 height 36
click at [486, 139] on div "RUT RUT" at bounding box center [489, 159] width 123 height 51
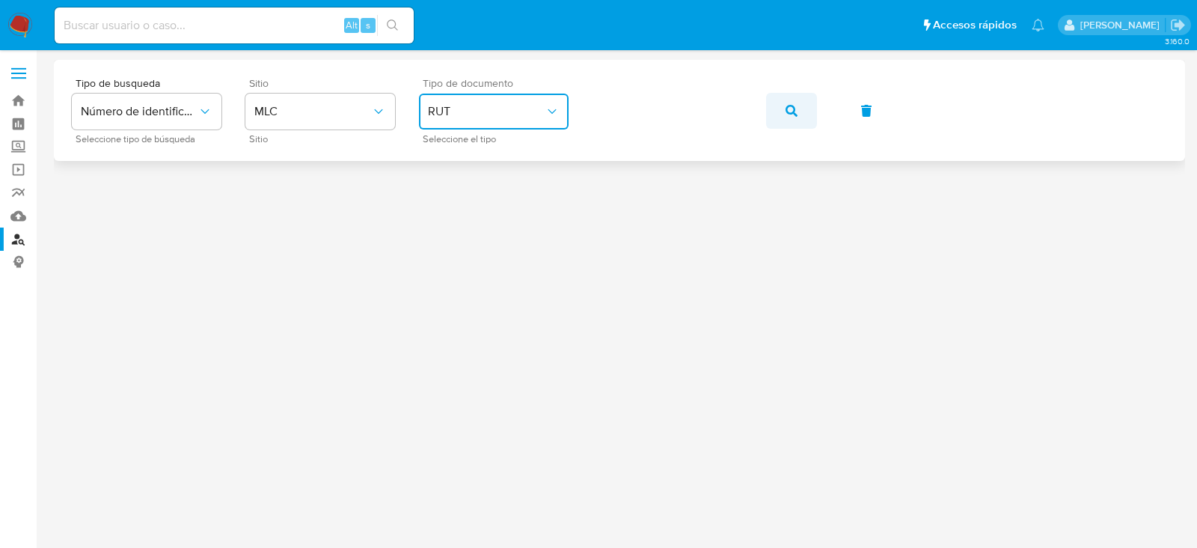
click at [787, 102] on span "button" at bounding box center [792, 110] width 12 height 33
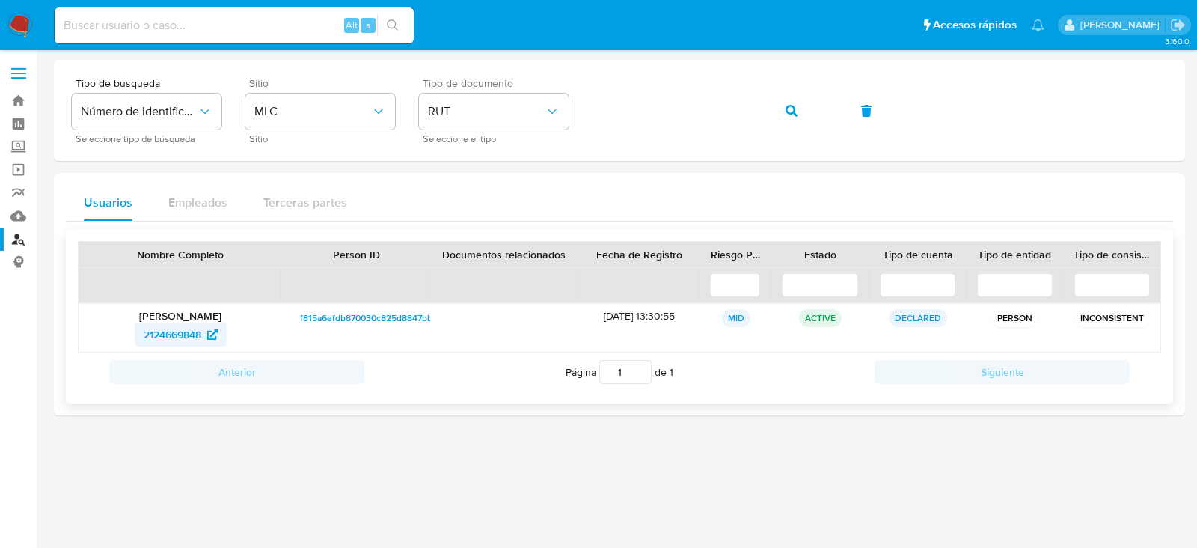
click at [156, 334] on span "2124669848" at bounding box center [173, 334] width 58 height 24
click at [20, 23] on img at bounding box center [19, 25] width 25 height 25
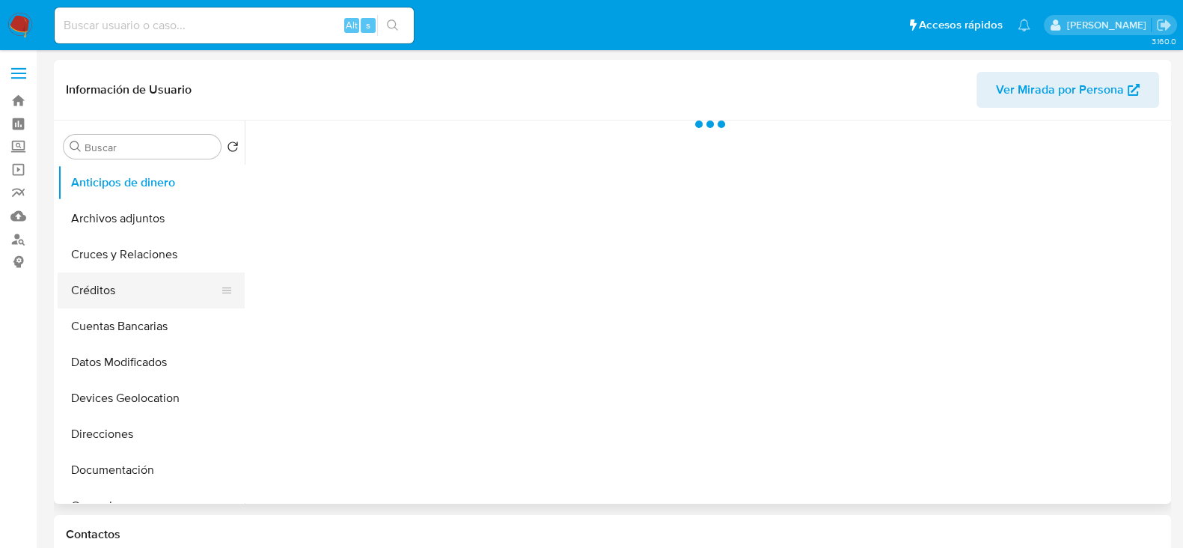
select select "10"
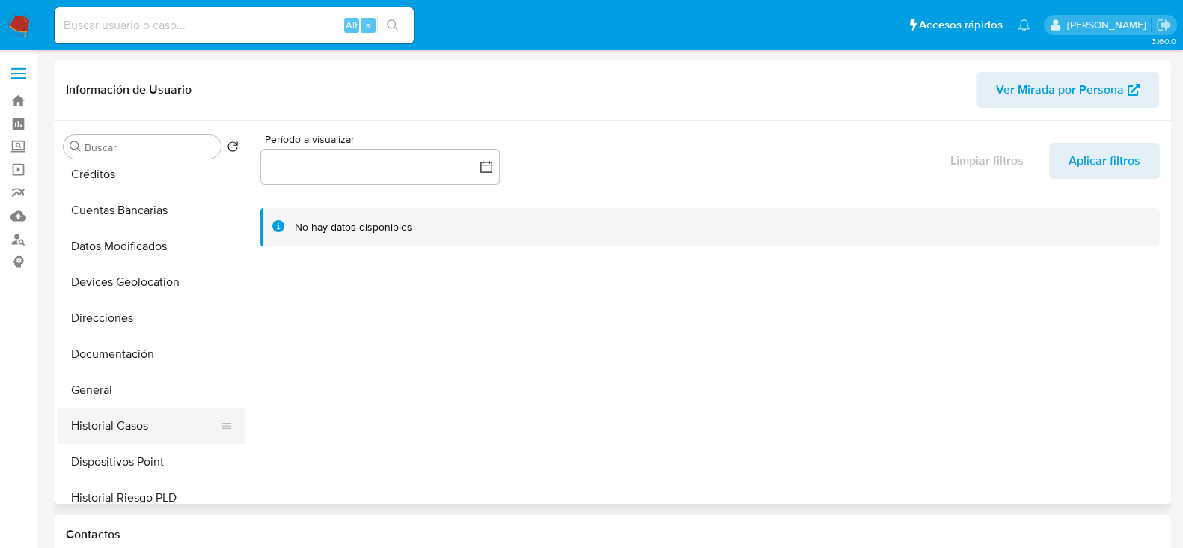
click at [123, 418] on button "Historial Casos" at bounding box center [145, 426] width 175 height 36
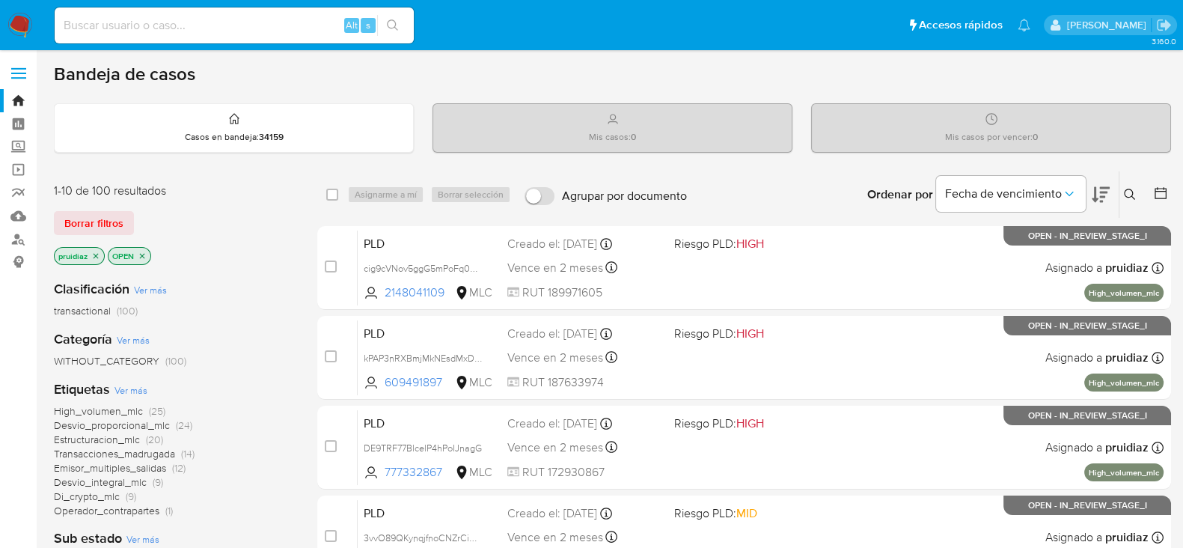
click at [1100, 196] on icon at bounding box center [1101, 195] width 18 height 16
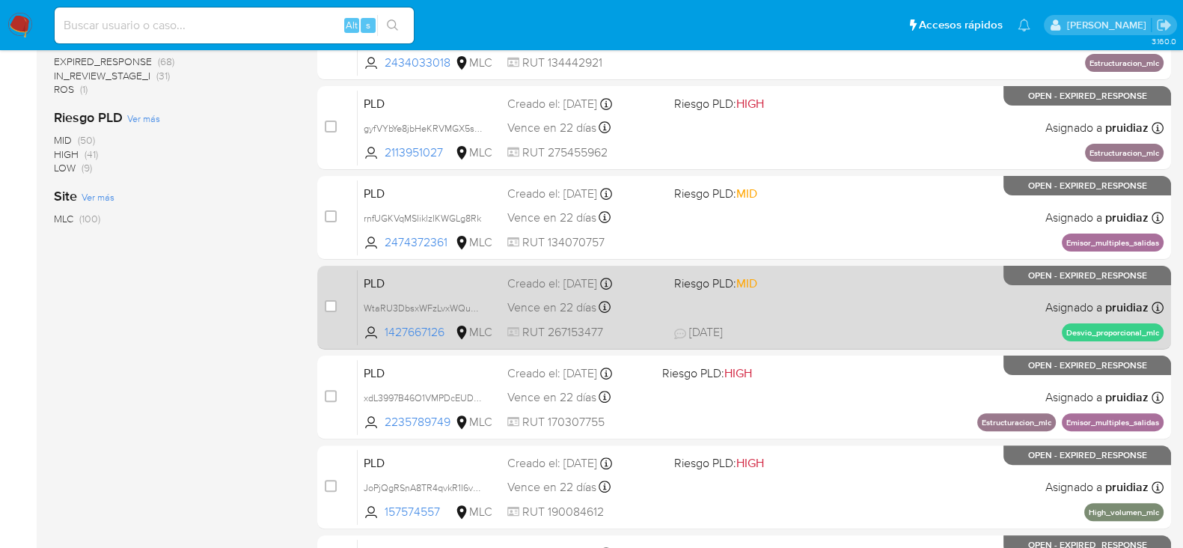
scroll to position [513, 0]
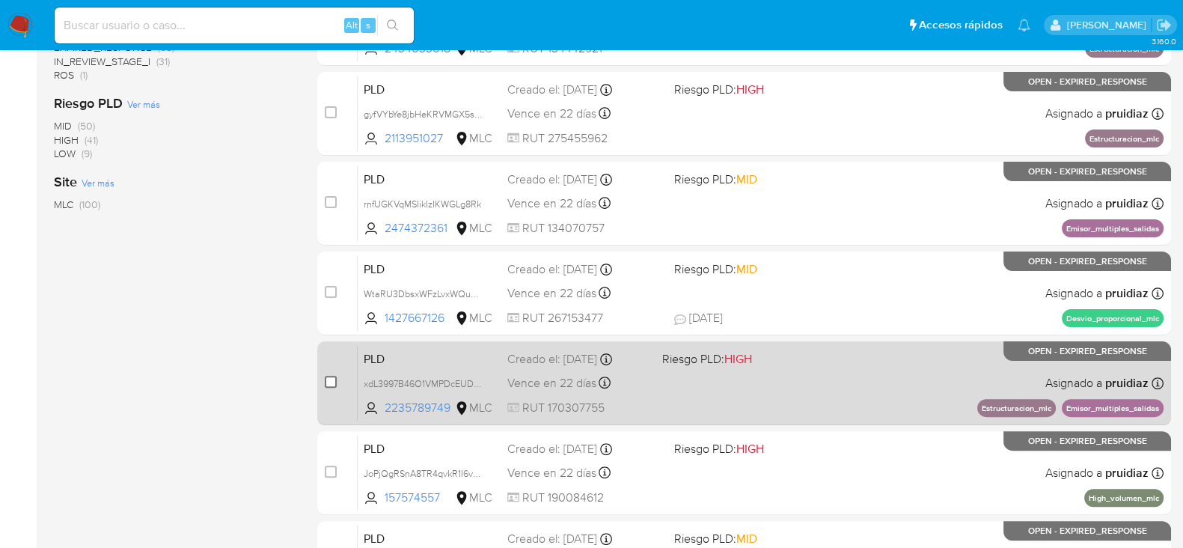
click at [332, 379] on input "checkbox" at bounding box center [331, 382] width 12 height 12
checkbox input "true"
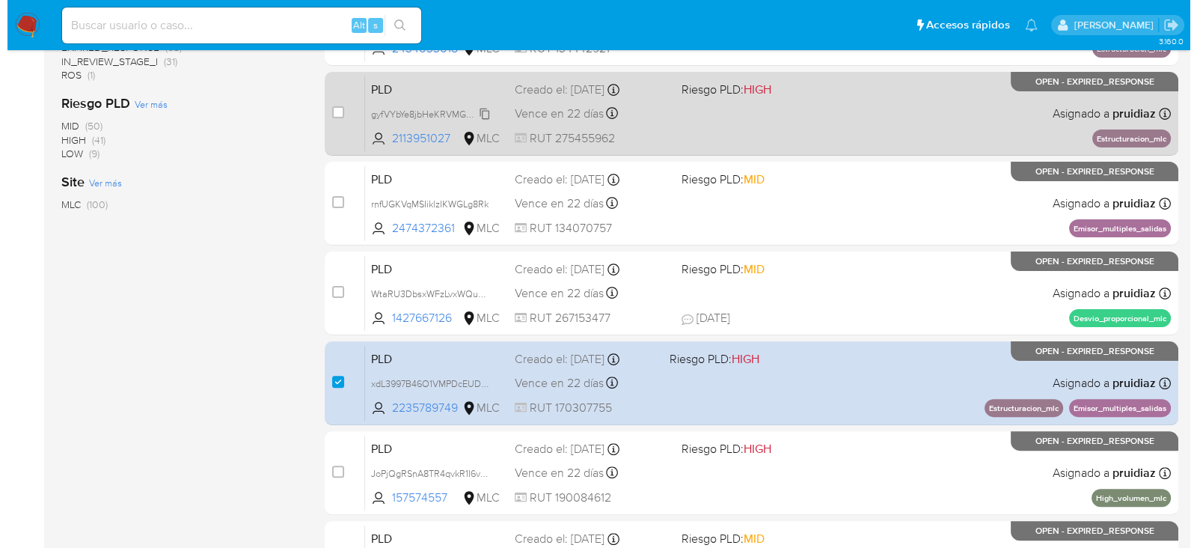
scroll to position [0, 0]
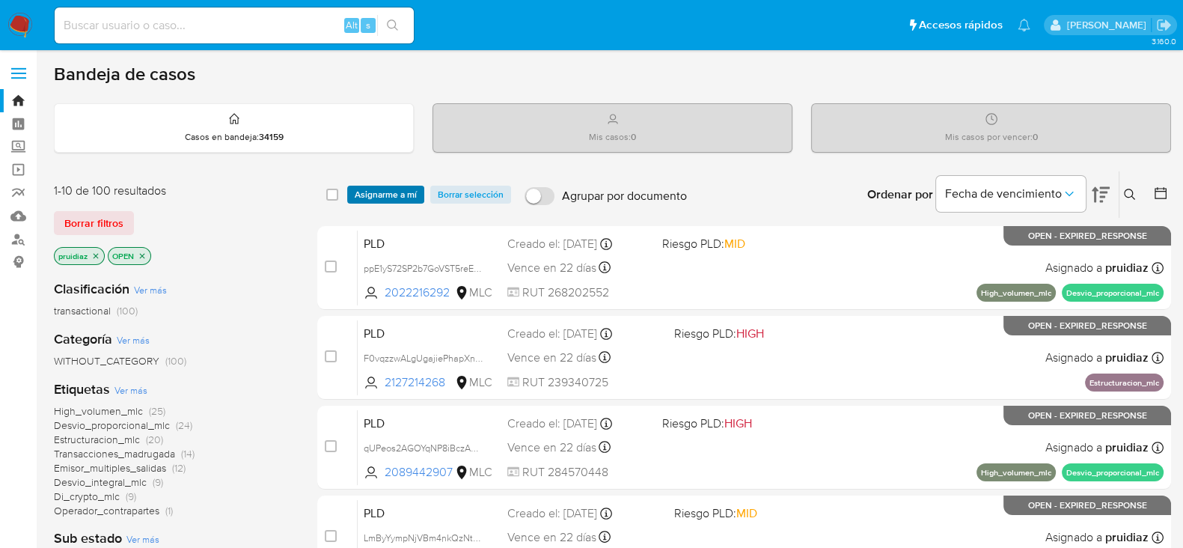
click at [386, 196] on span "Asignarme a mí" at bounding box center [386, 194] width 62 height 15
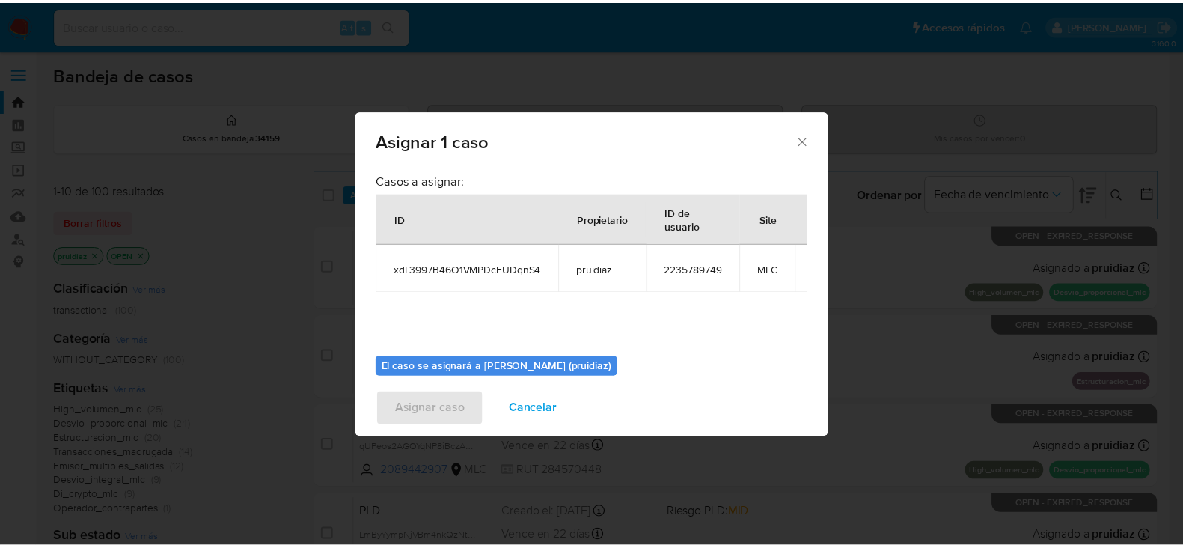
scroll to position [77, 0]
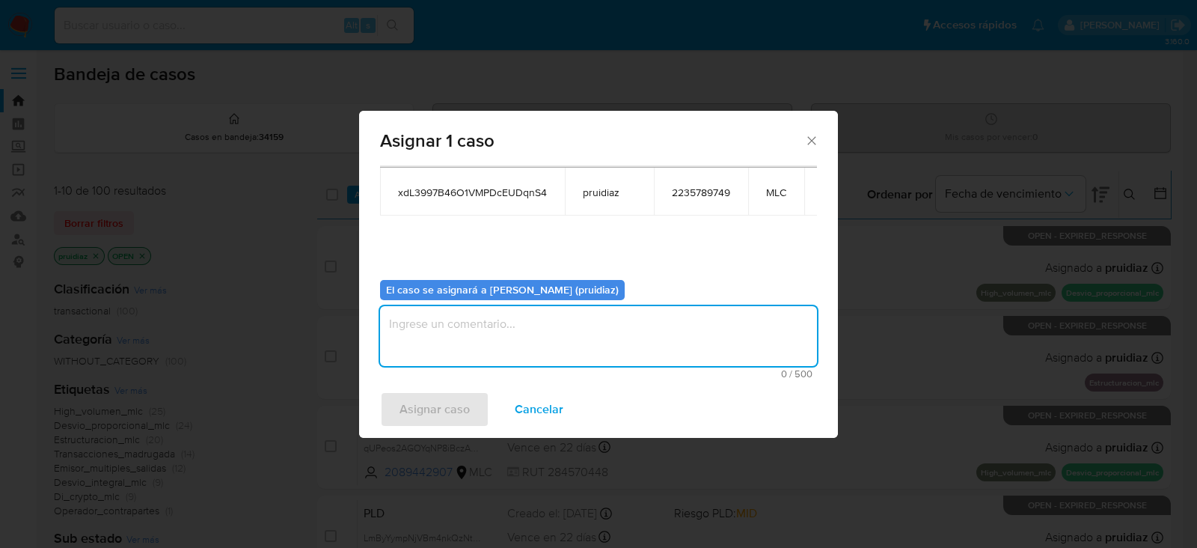
click at [545, 346] on textarea "assign-modal" at bounding box center [598, 336] width 437 height 60
type textarea "-"
click at [440, 421] on span "Asignar caso" at bounding box center [435, 409] width 70 height 33
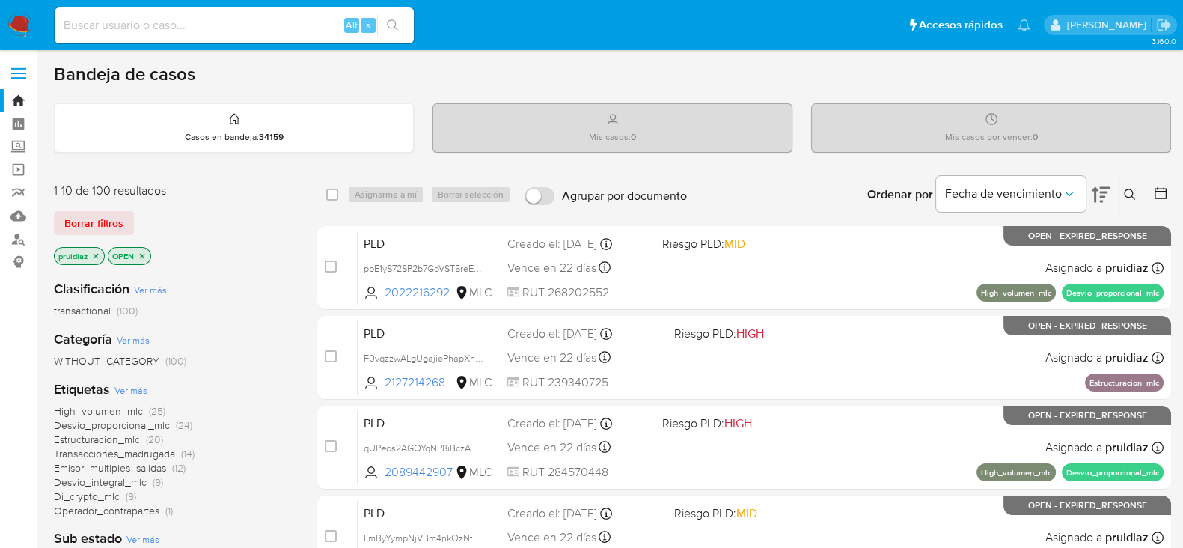
click at [19, 22] on img at bounding box center [19, 25] width 25 height 25
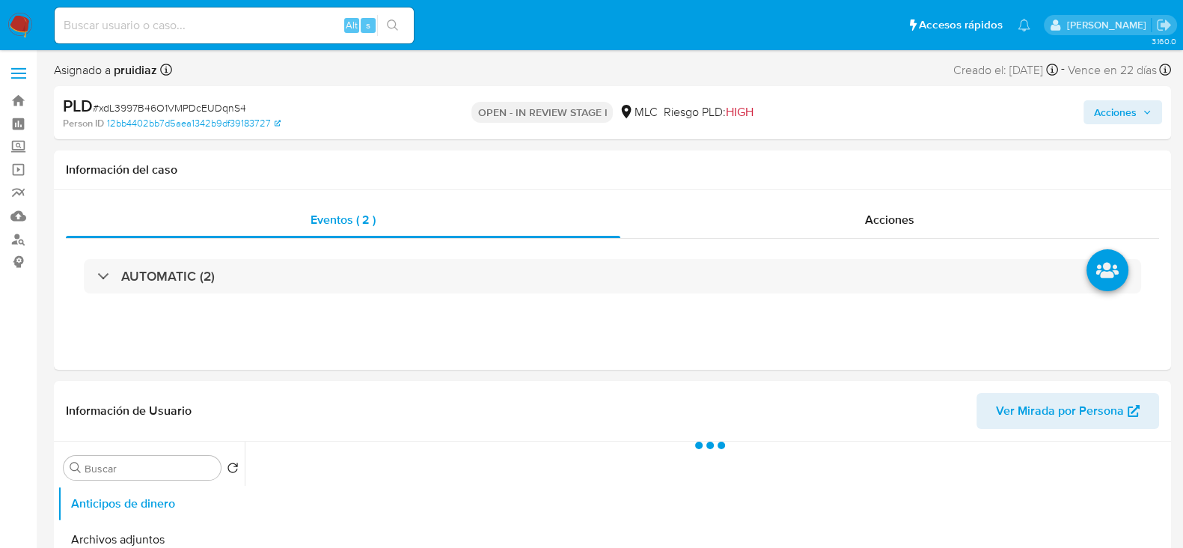
select select "10"
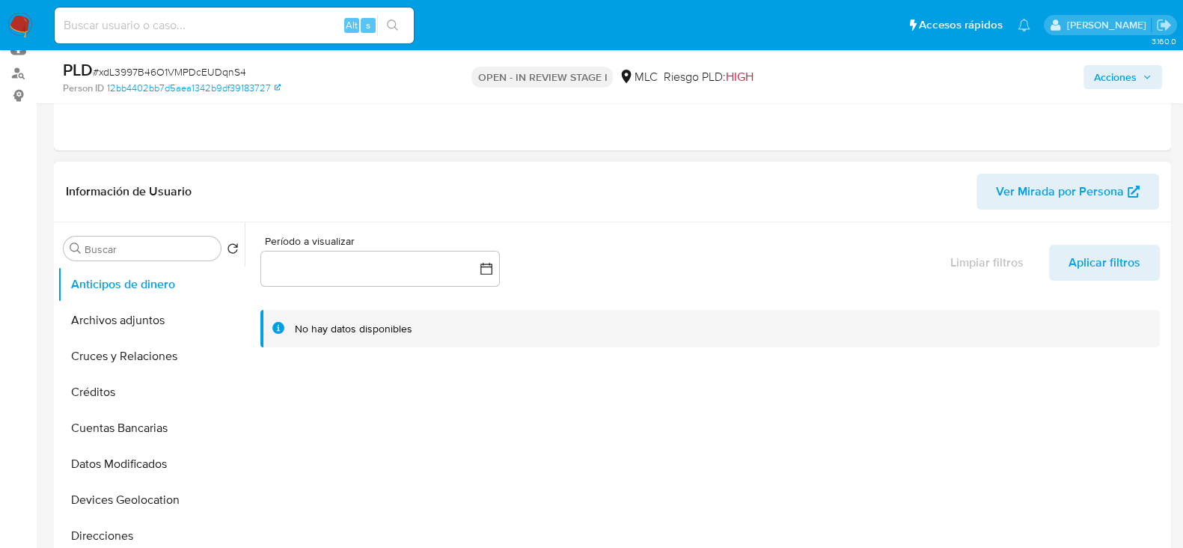
scroll to position [168, 0]
click at [114, 311] on button "Archivos adjuntos" at bounding box center [145, 319] width 175 height 36
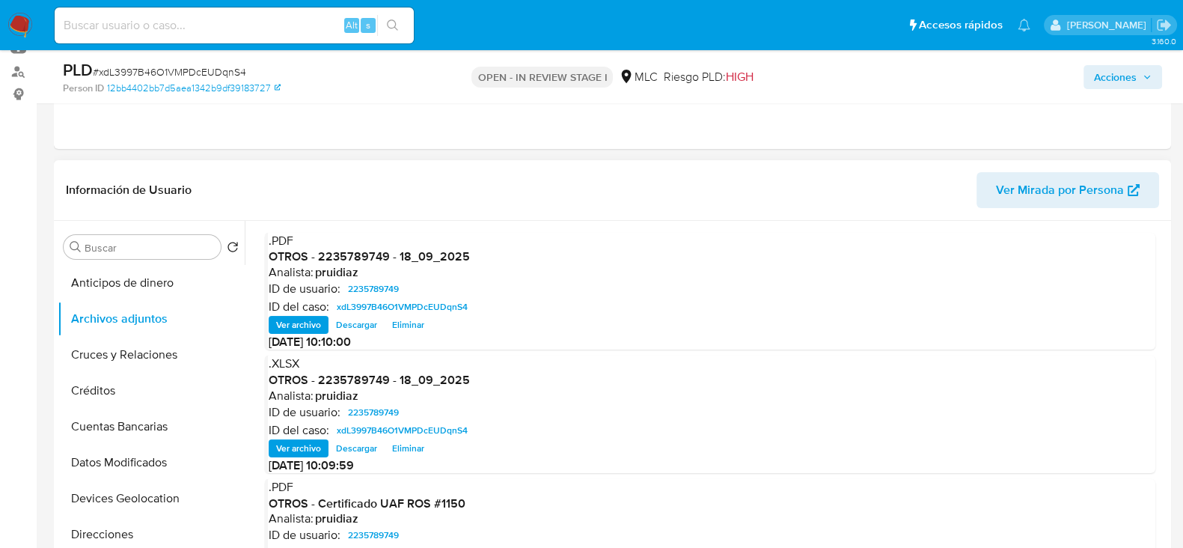
scroll to position [0, 0]
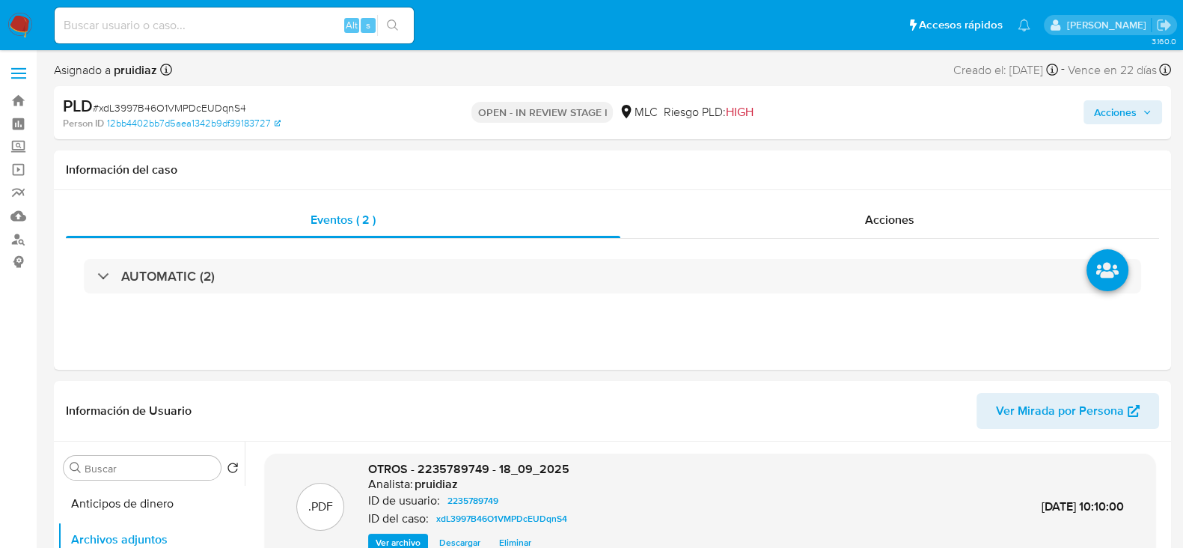
click at [1130, 106] on span "Acciones" at bounding box center [1115, 112] width 43 height 24
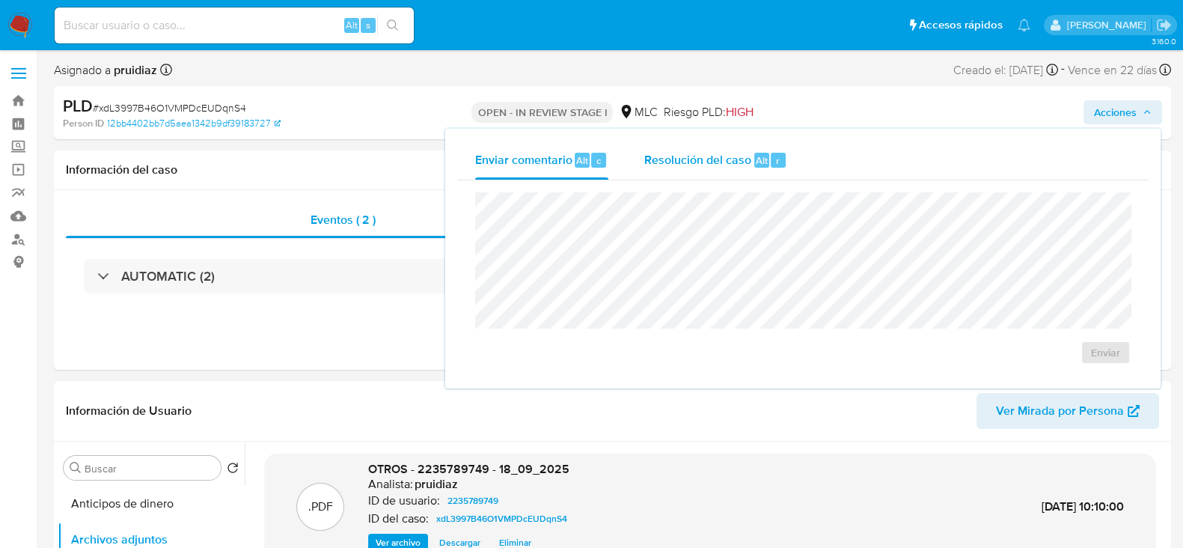
click at [730, 161] on span "Resolución del caso" at bounding box center [697, 159] width 107 height 17
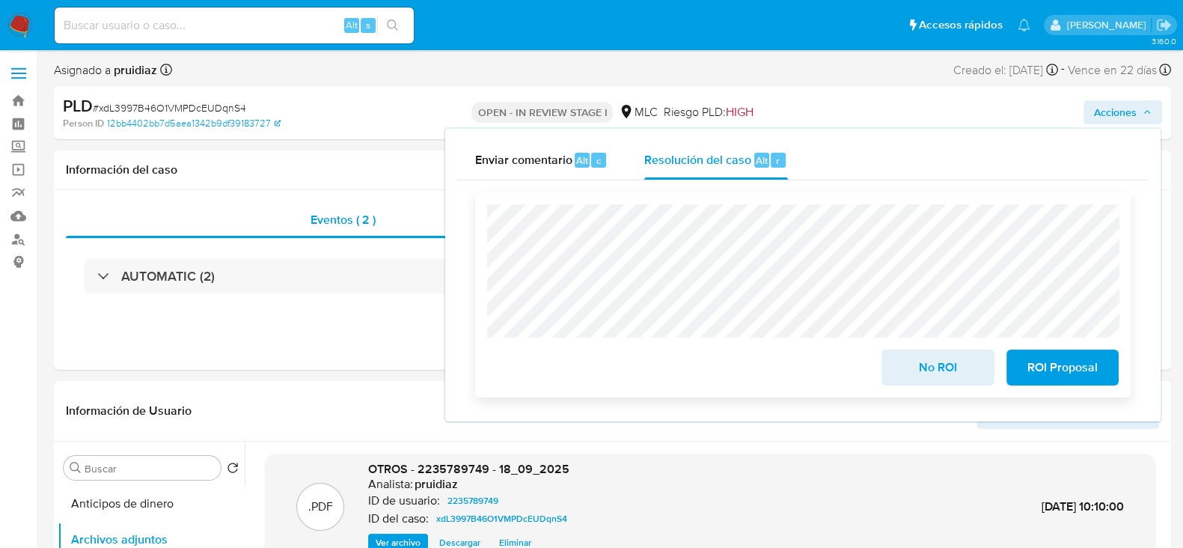
click at [1062, 382] on span "ROI Proposal" at bounding box center [1062, 367] width 73 height 33
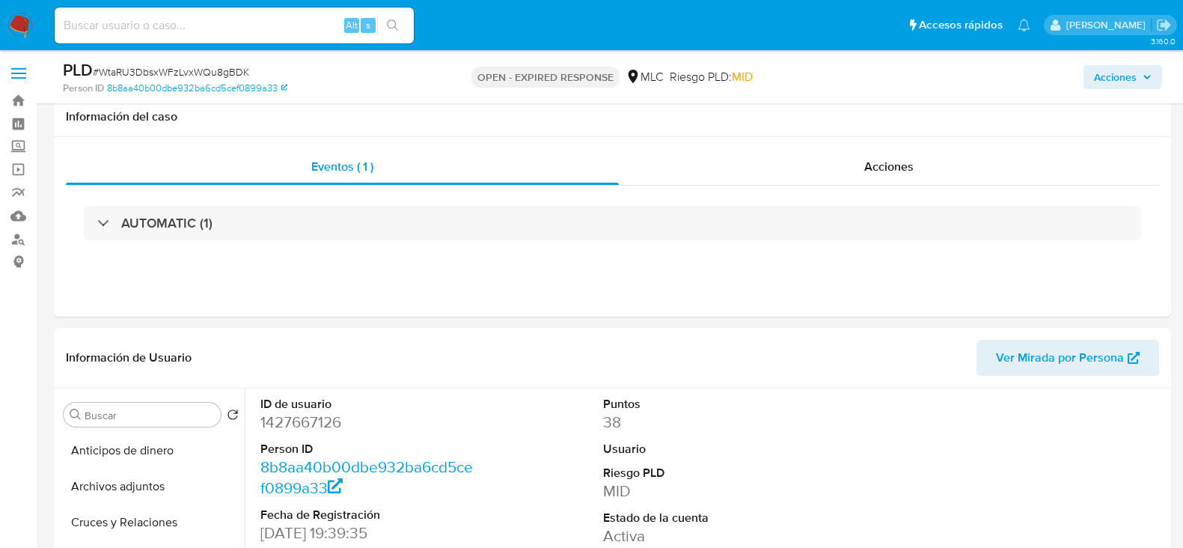
select select "10"
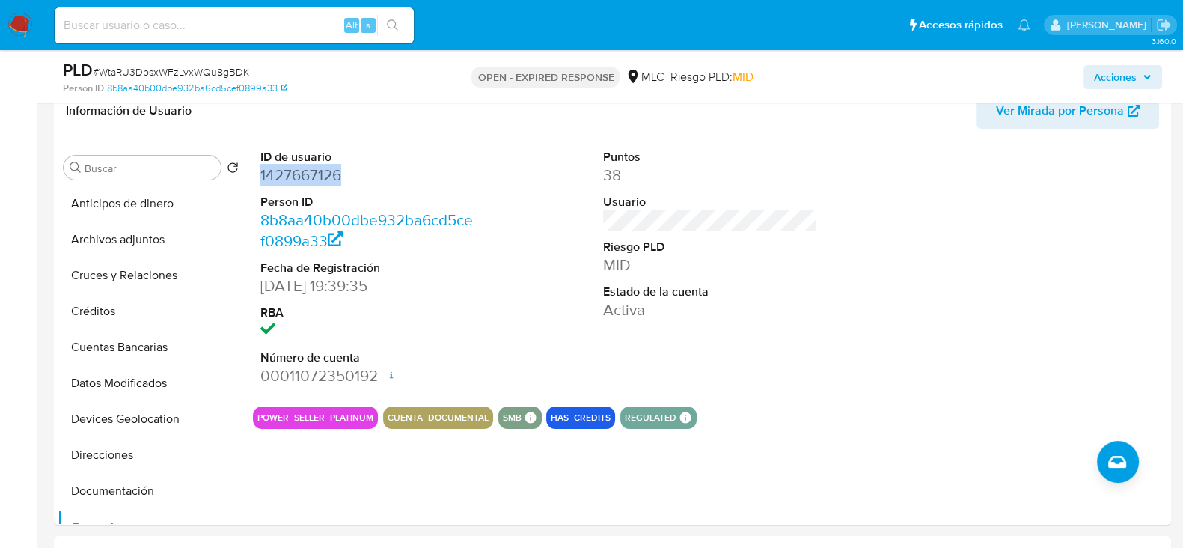
scroll to position [173, 0]
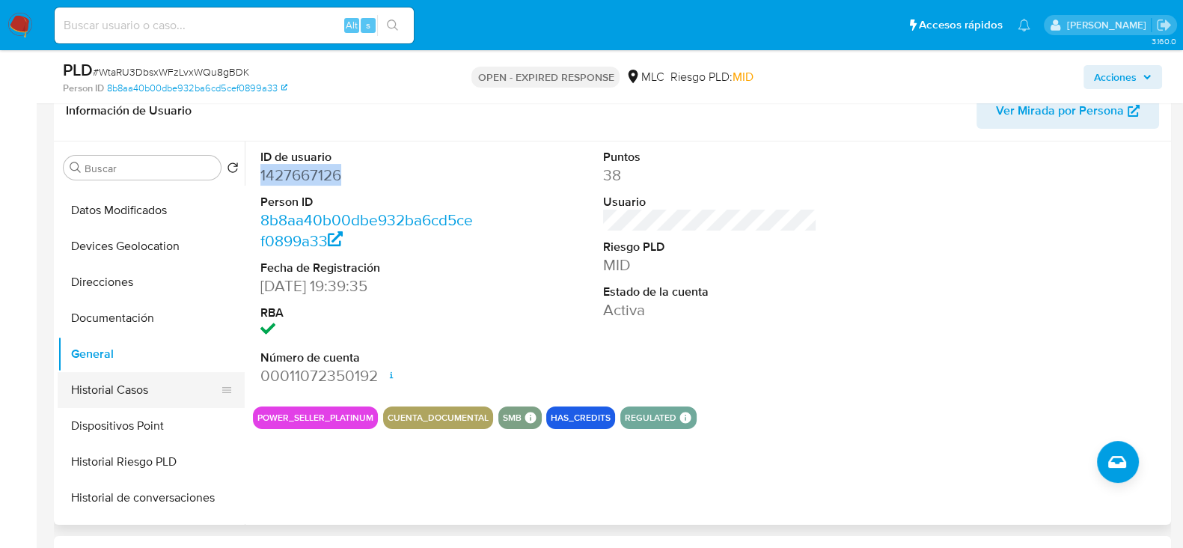
drag, startPoint x: 140, startPoint y: 389, endPoint x: 111, endPoint y: 394, distance: 28.9
click at [111, 394] on button "Historial Casos" at bounding box center [145, 390] width 175 height 36
